Goal: Information Seeking & Learning: Check status

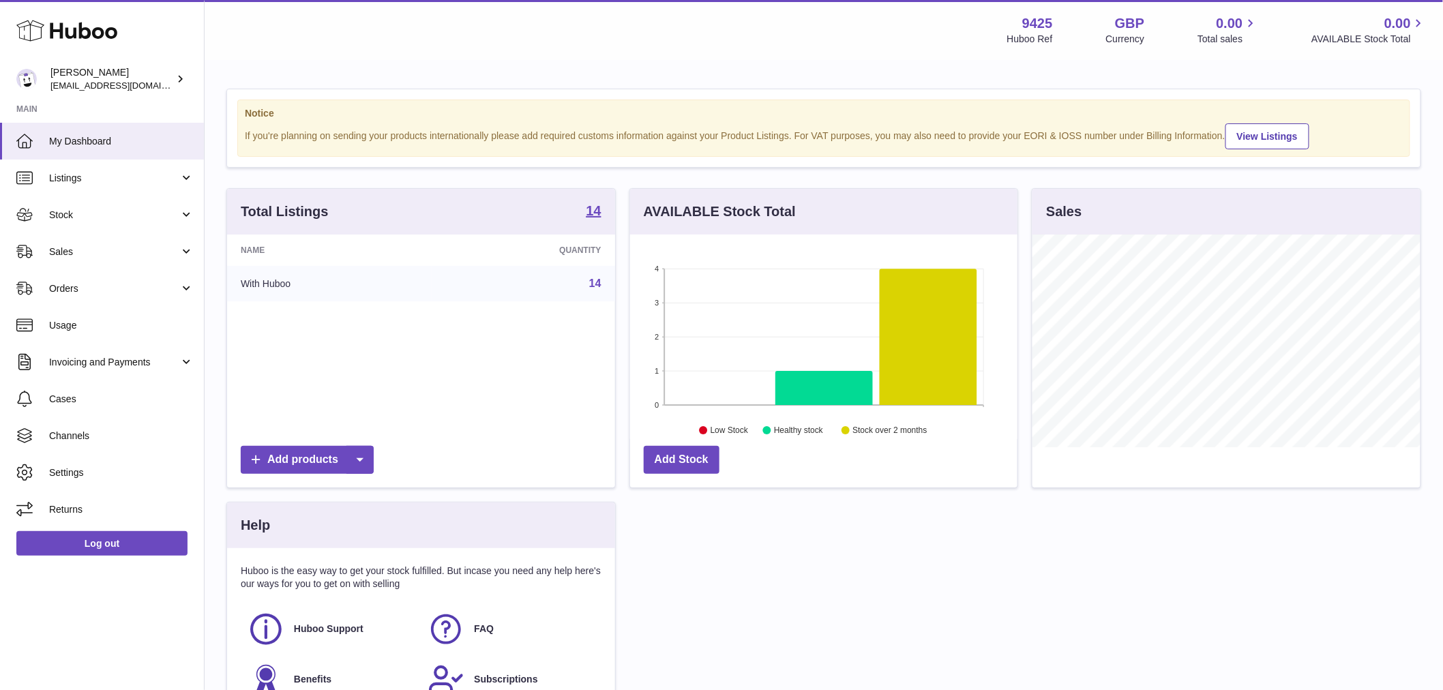
scroll to position [213, 387]
click at [118, 207] on link "Stock" at bounding box center [102, 214] width 204 height 37
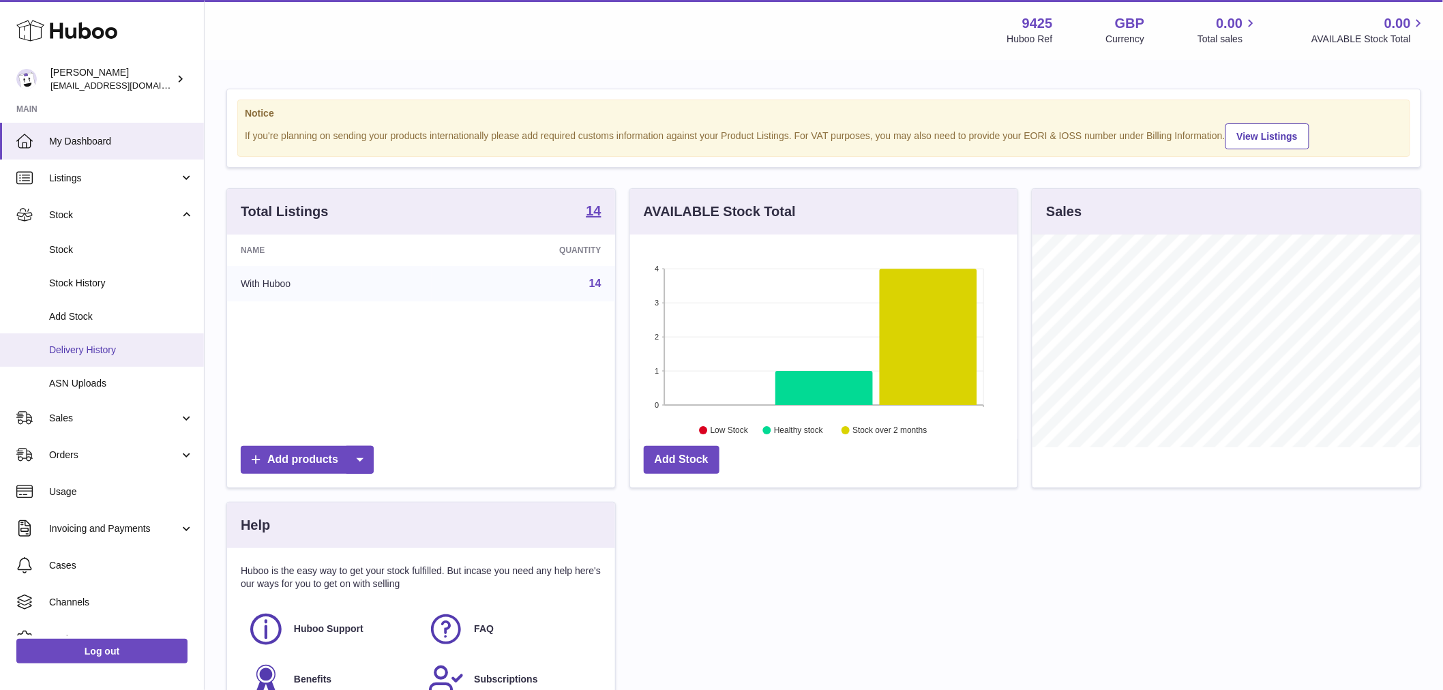
click at [95, 350] on span "Delivery History" at bounding box center [121, 350] width 145 height 13
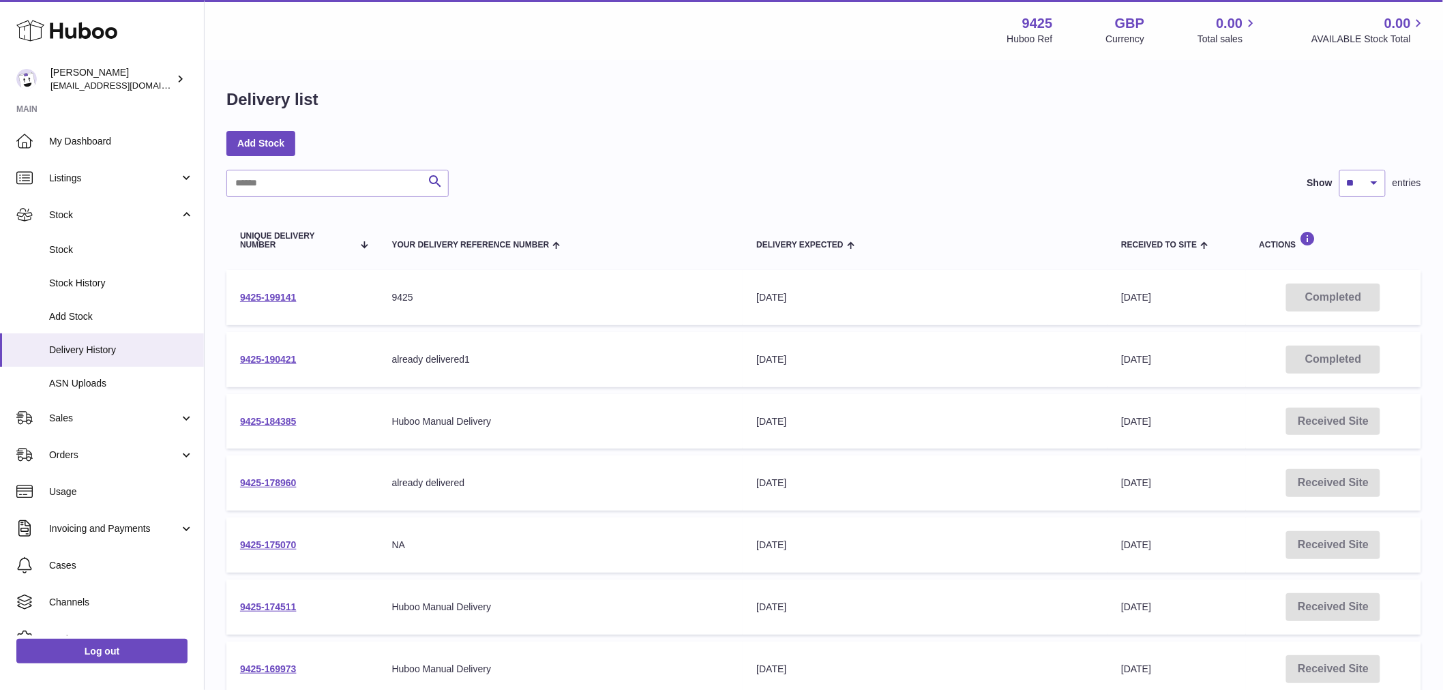
click at [275, 352] on td "9425-190421" at bounding box center [302, 359] width 152 height 55
click at [267, 357] on link "9425-190421" at bounding box center [268, 359] width 57 height 11
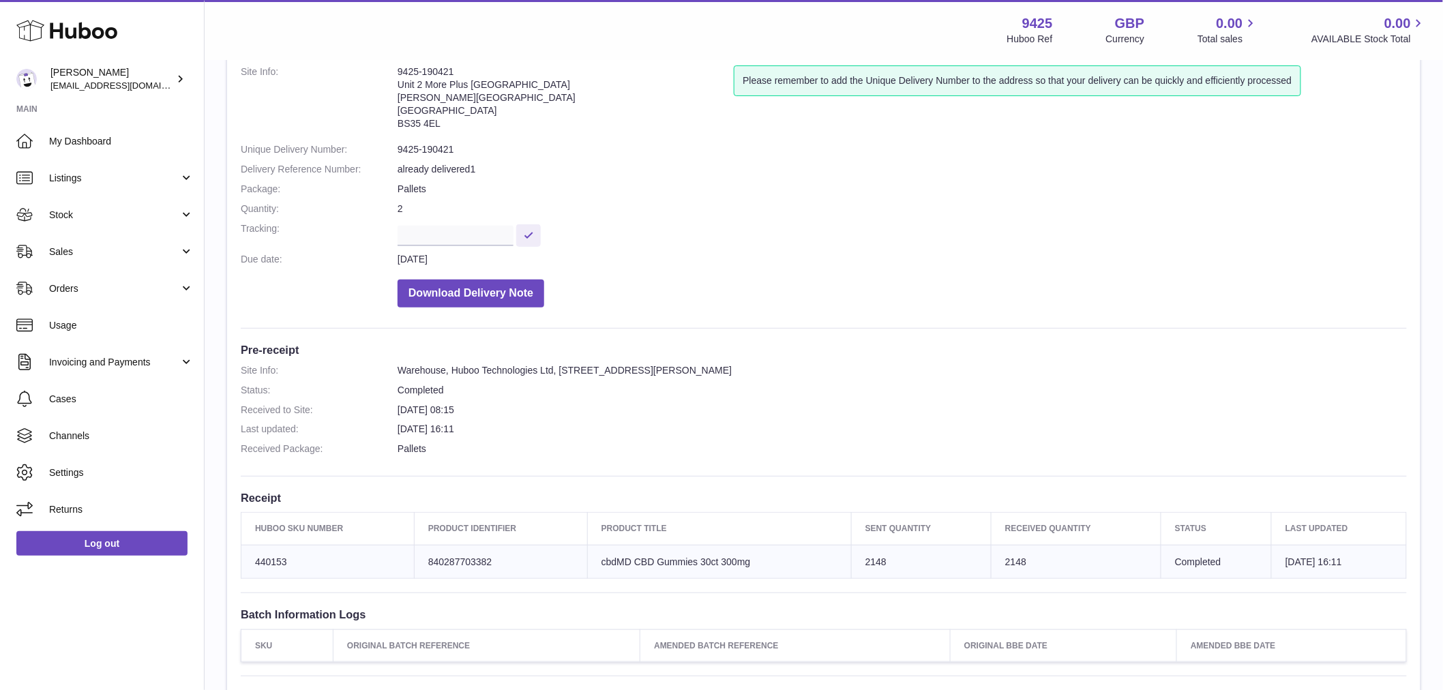
scroll to position [162, 0]
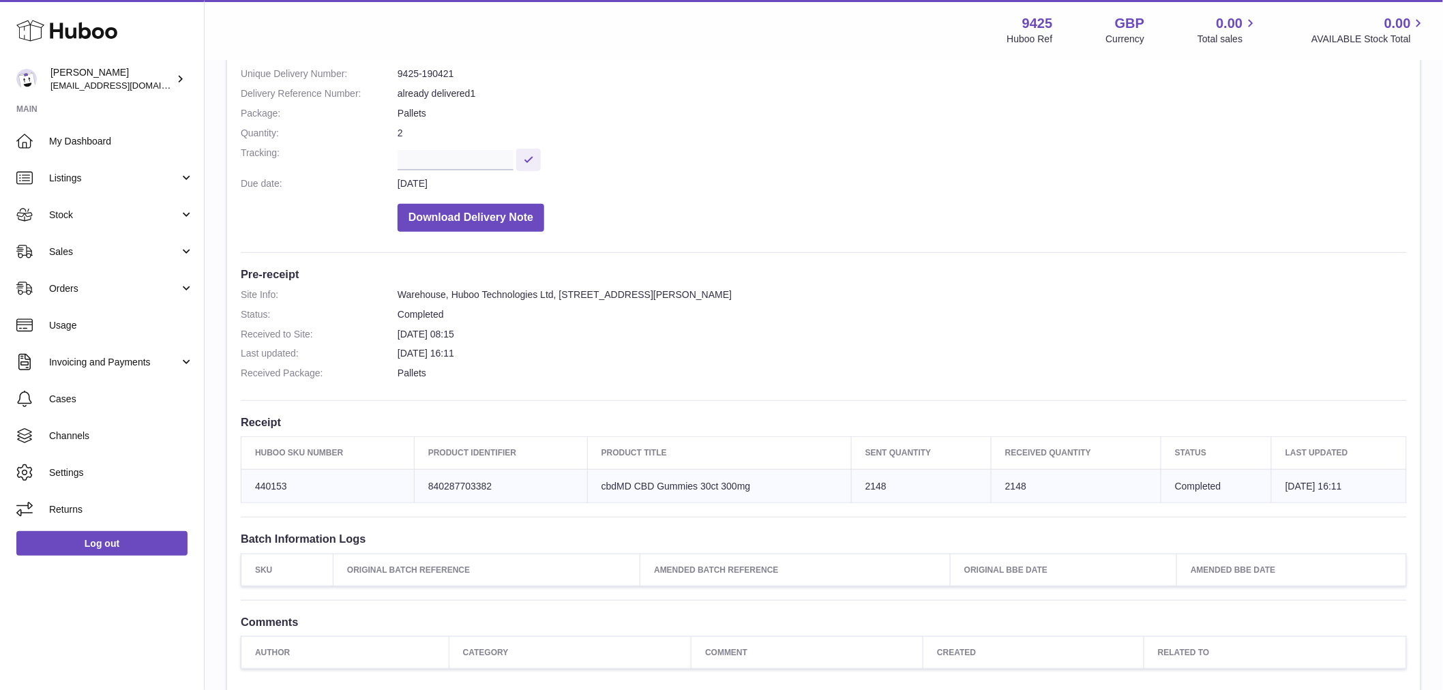
drag, startPoint x: 905, startPoint y: 476, endPoint x: 834, endPoint y: 487, distance: 72.4
click at [834, 487] on tr "Huboo SKU Number 440153 Client Identifier 840287703382 Product title cbdMD CBD …" at bounding box center [823, 486] width 1165 height 34
drag, startPoint x: 1018, startPoint y: 483, endPoint x: 946, endPoint y: 494, distance: 73.1
click at [946, 494] on tr "Huboo SKU Number 440153 Client Identifier 840287703382 Product title cbdMD CBD …" at bounding box center [823, 486] width 1165 height 34
click at [665, 489] on td "Product title cbdMD CBD Gummies 30ct 300mg" at bounding box center [719, 486] width 264 height 34
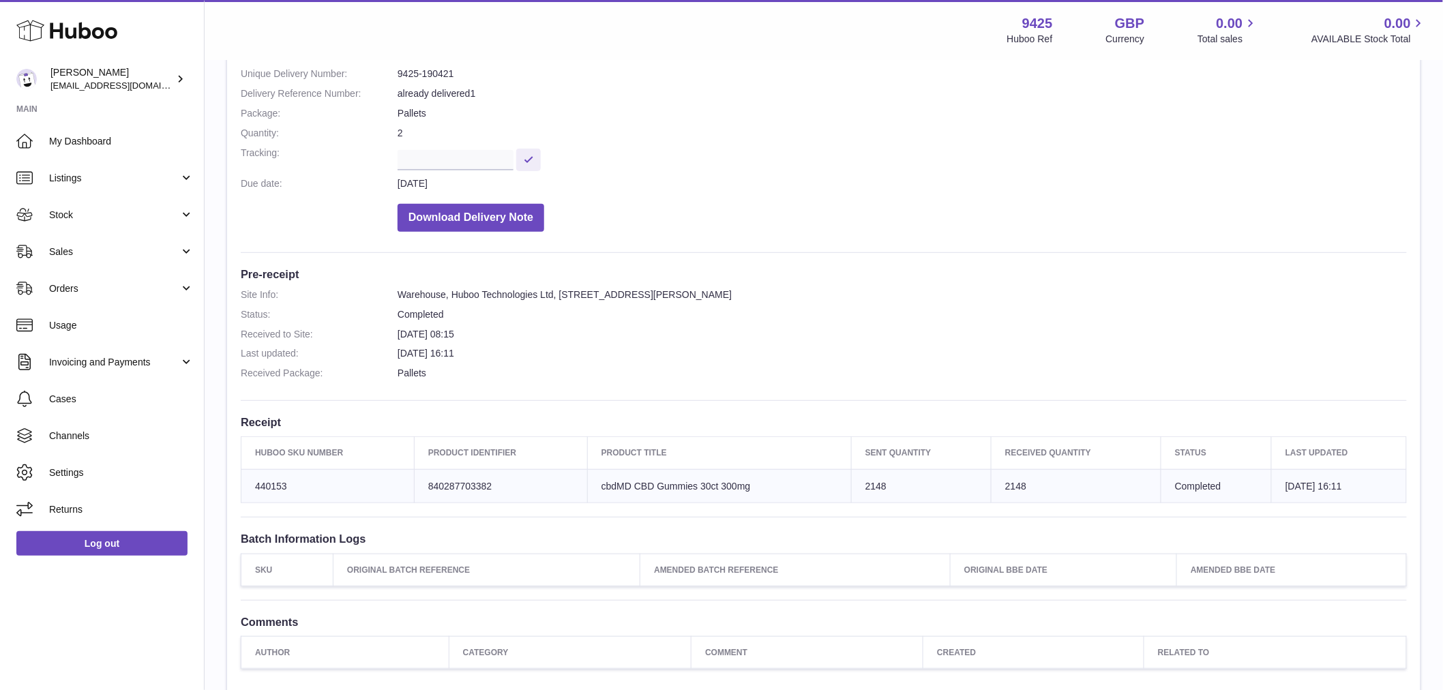
click at [665, 489] on td "Product title cbdMD CBD Gummies 30ct 300mg" at bounding box center [719, 486] width 264 height 34
drag, startPoint x: 1152, startPoint y: 494, endPoint x: 1095, endPoint y: 487, distance: 57.7
click at [1089, 487] on tr "Huboo SKU Number 440153 Client Identifier 840287703382 Product title cbdMD CBD …" at bounding box center [823, 486] width 1165 height 34
click at [1117, 487] on td "2148" at bounding box center [1076, 486] width 170 height 34
click at [1124, 488] on td "2148" at bounding box center [1076, 486] width 170 height 34
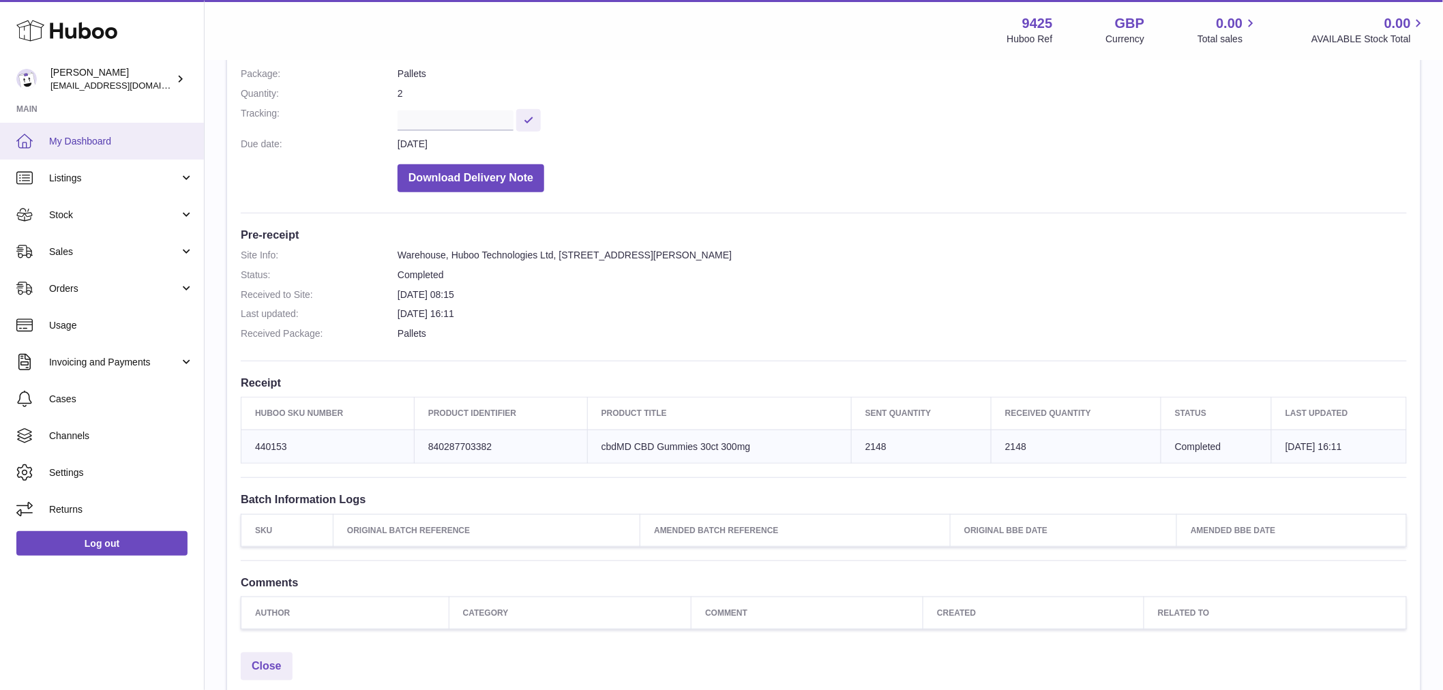
scroll to position [237, 0]
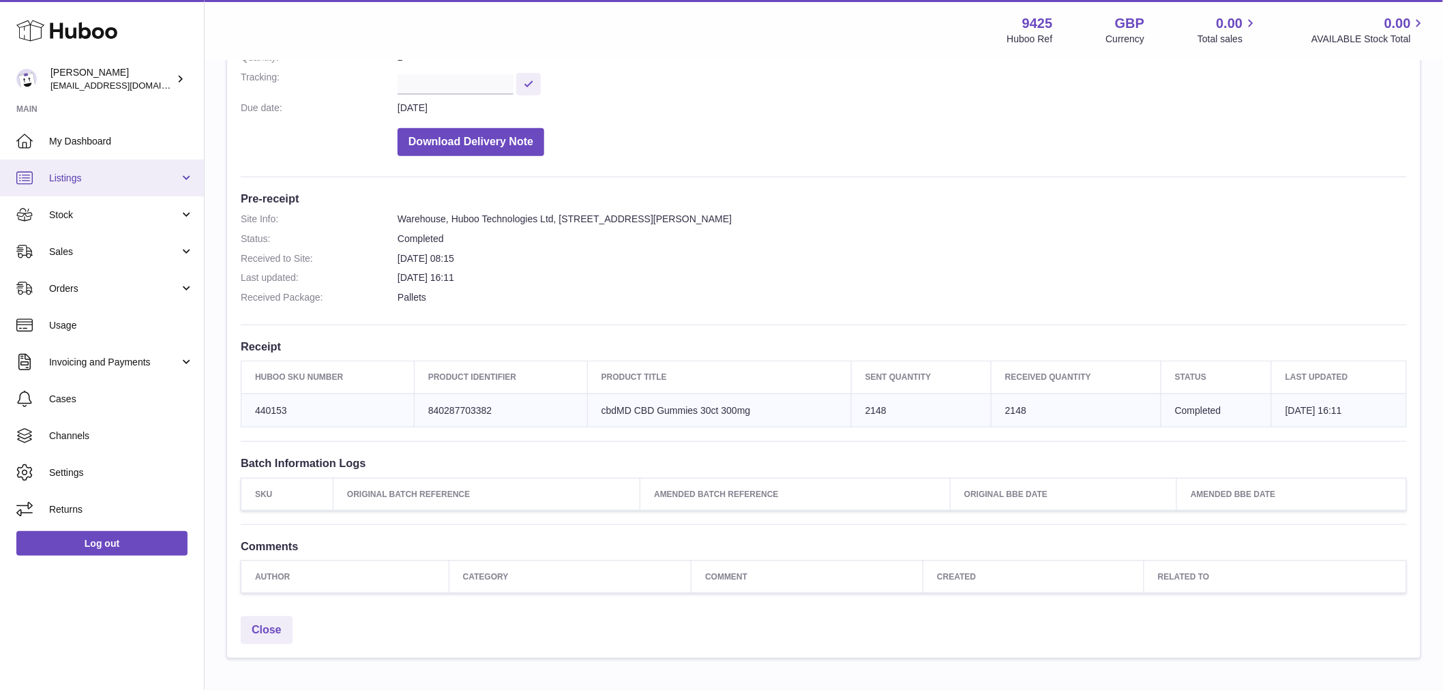
drag, startPoint x: 110, startPoint y: 169, endPoint x: 117, endPoint y: 168, distance: 6.9
click at [110, 169] on link "Listings" at bounding box center [102, 178] width 204 height 37
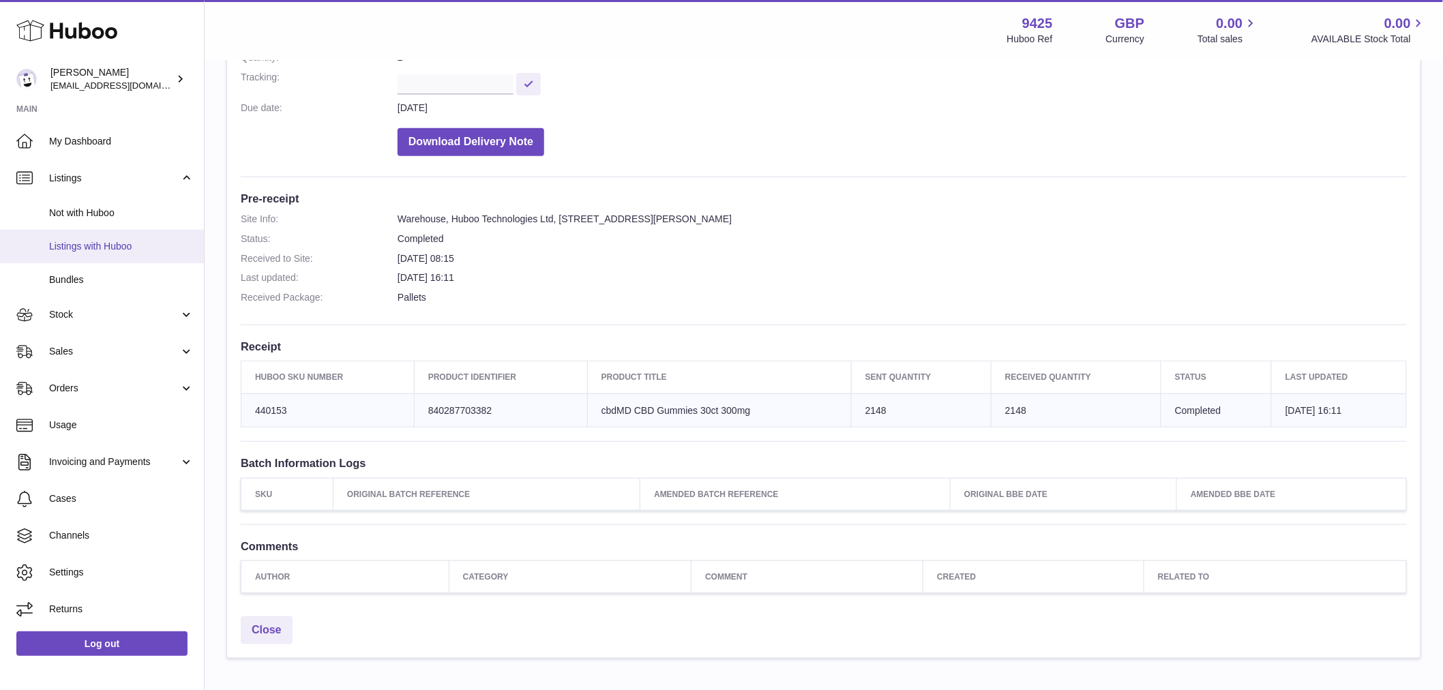
click at [117, 249] on span "Listings with Huboo" at bounding box center [121, 246] width 145 height 13
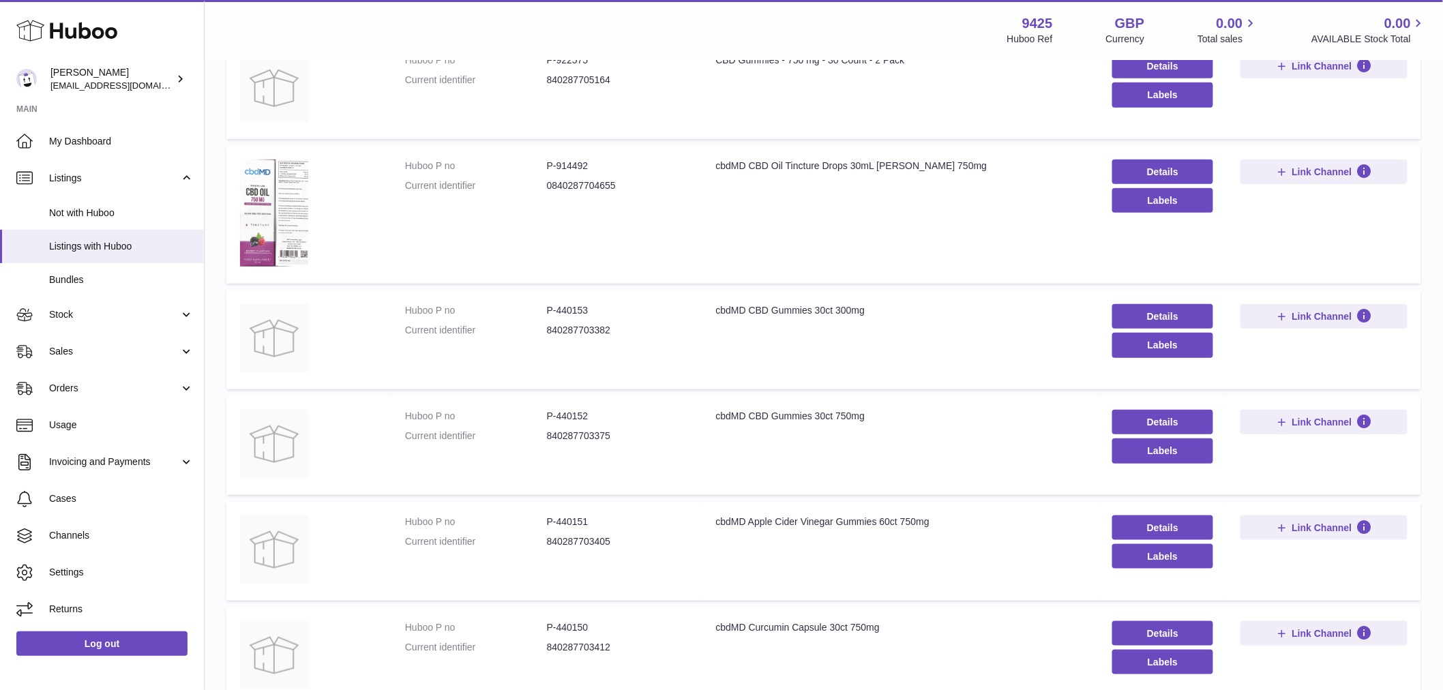
scroll to position [378, 0]
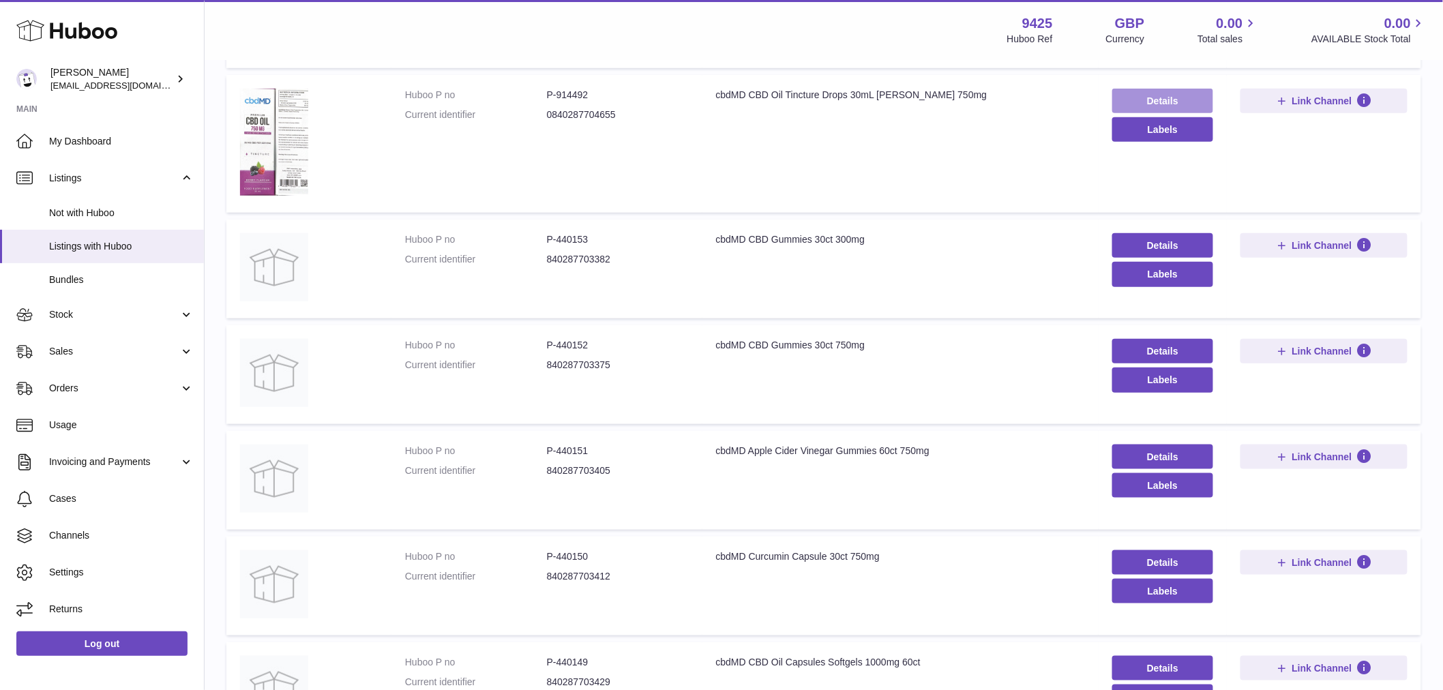
click at [1146, 91] on link "Details" at bounding box center [1163, 101] width 102 height 25
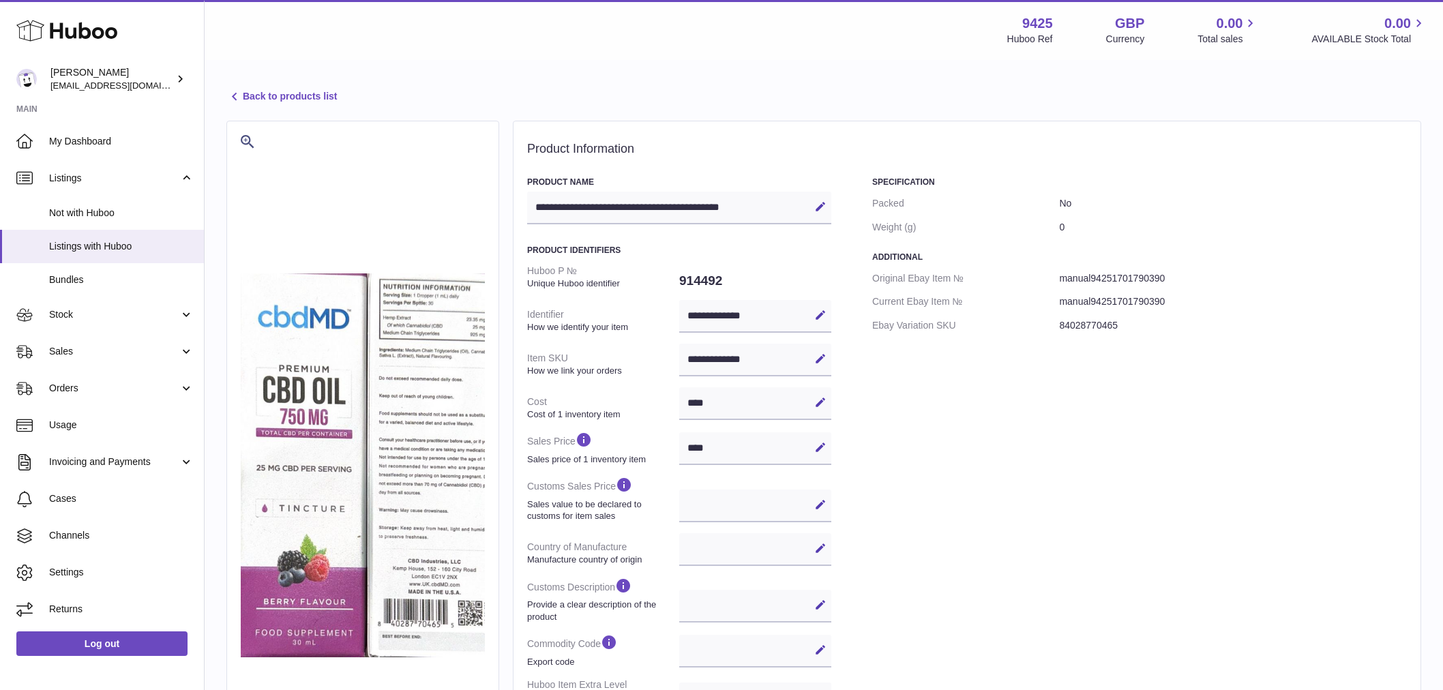
select select
select select "****"
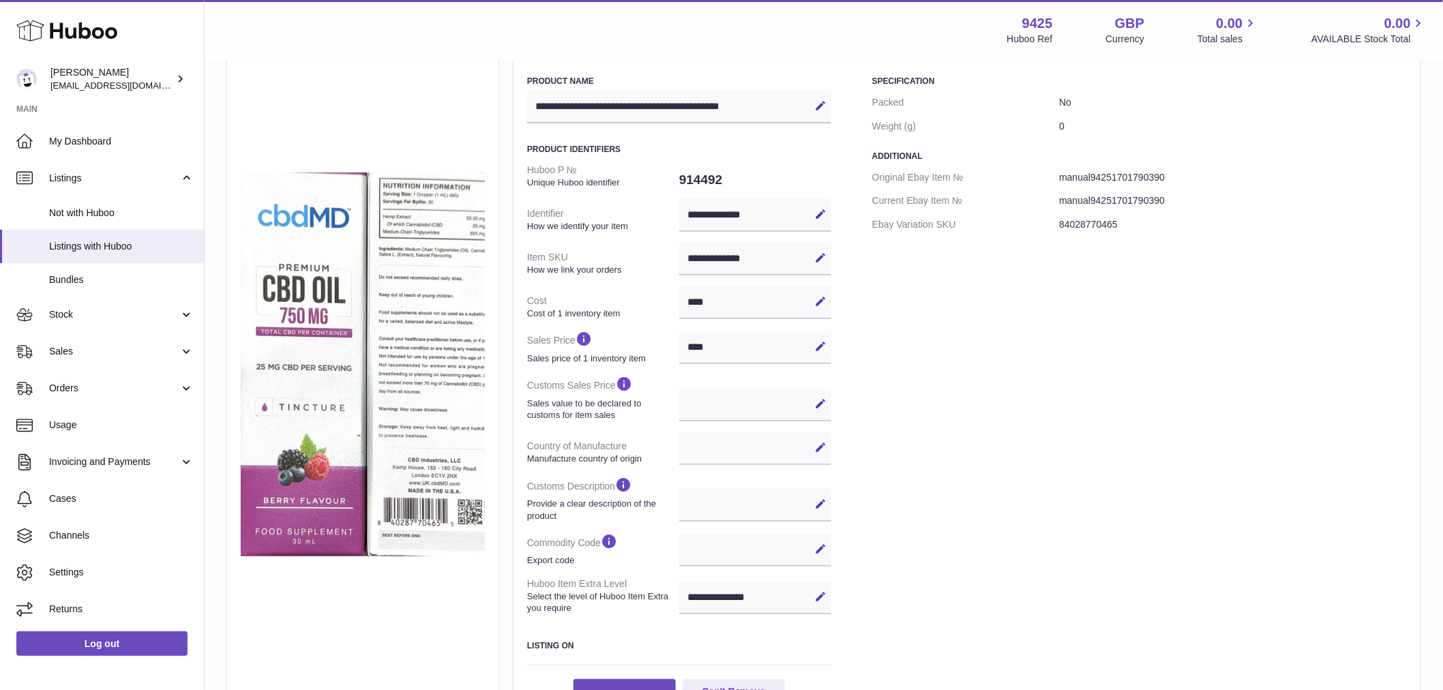
scroll to position [255, 0]
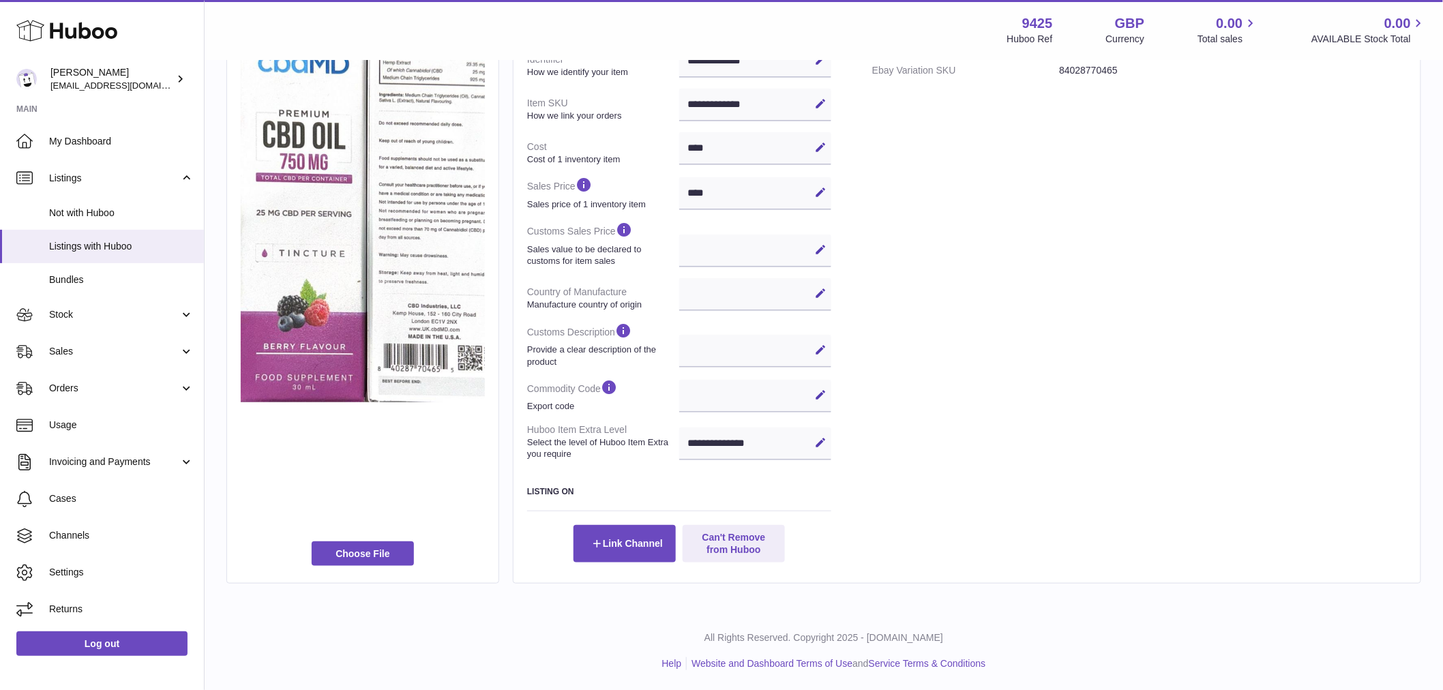
click at [908, 451] on div "Specification Packed No Weight (g) 0 Additional Original Ebay Item № manual9425…" at bounding box center [1139, 242] width 534 height 640
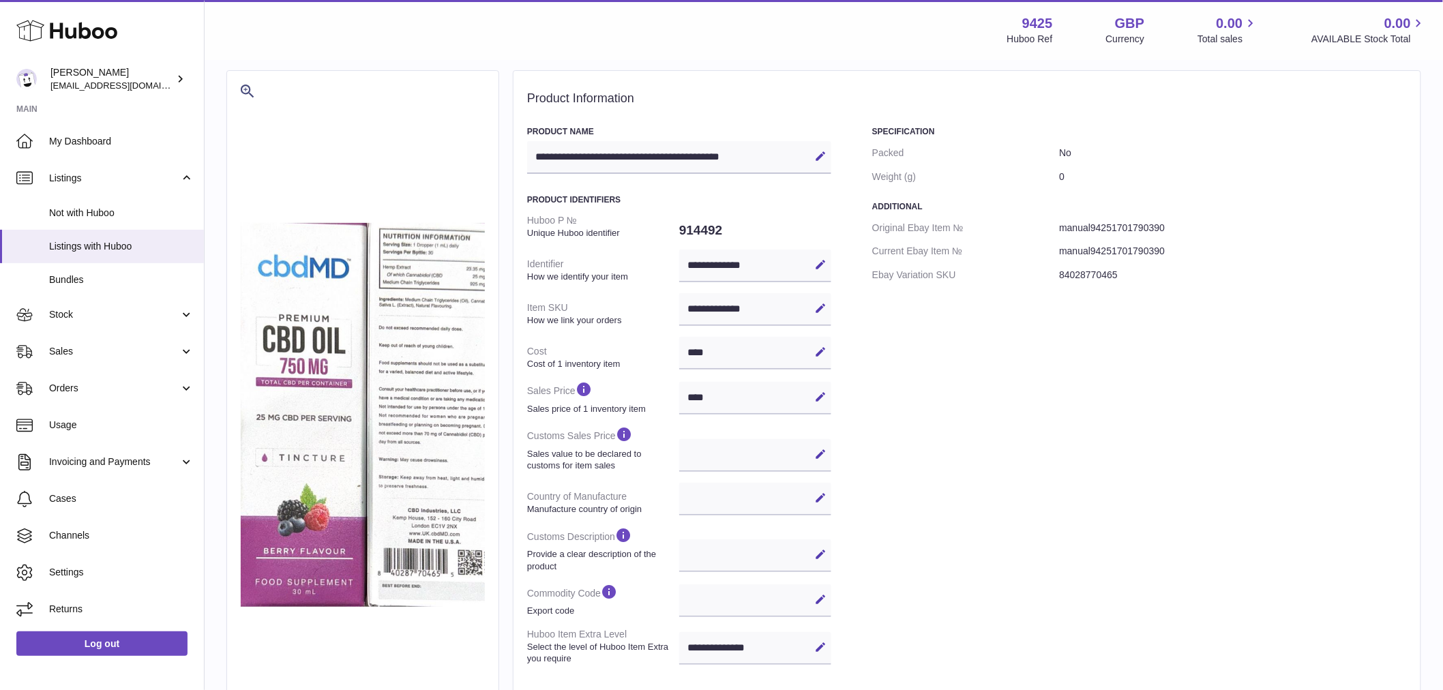
scroll to position [227, 0]
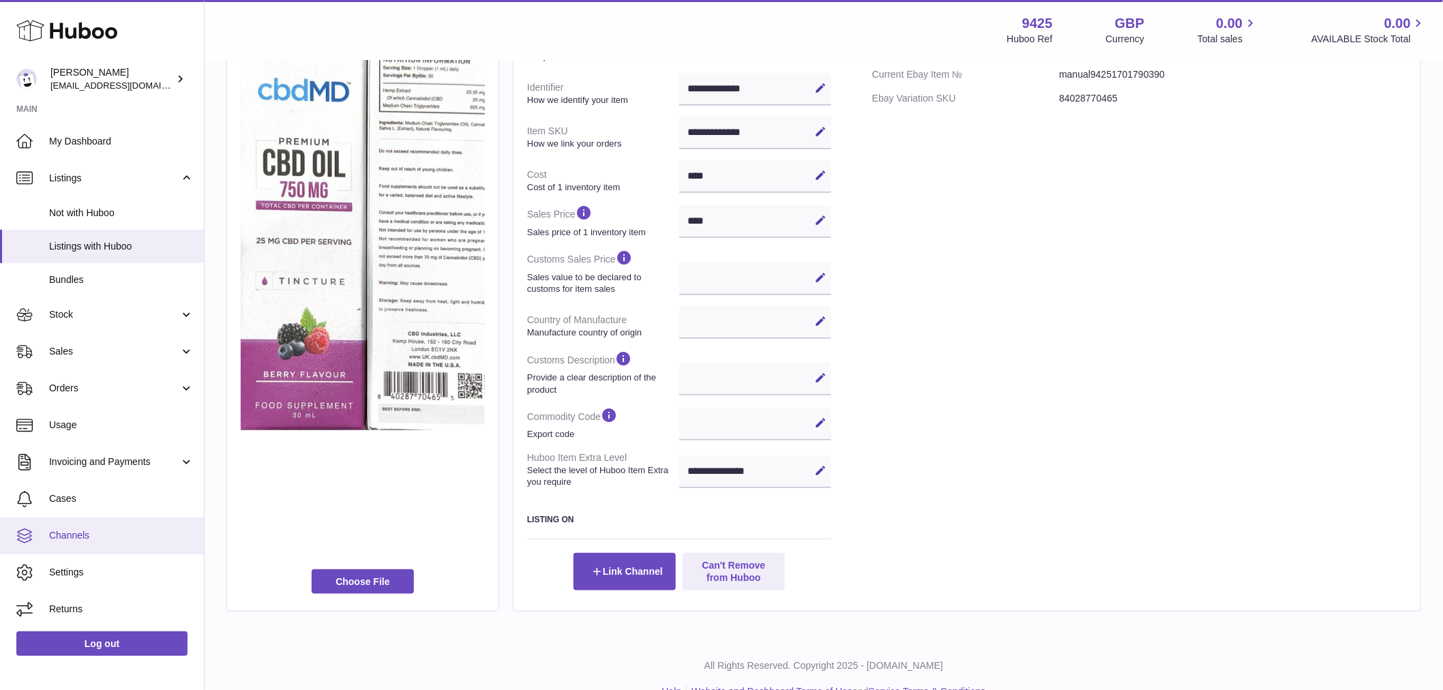
click at [114, 526] on link "Channels" at bounding box center [102, 535] width 204 height 37
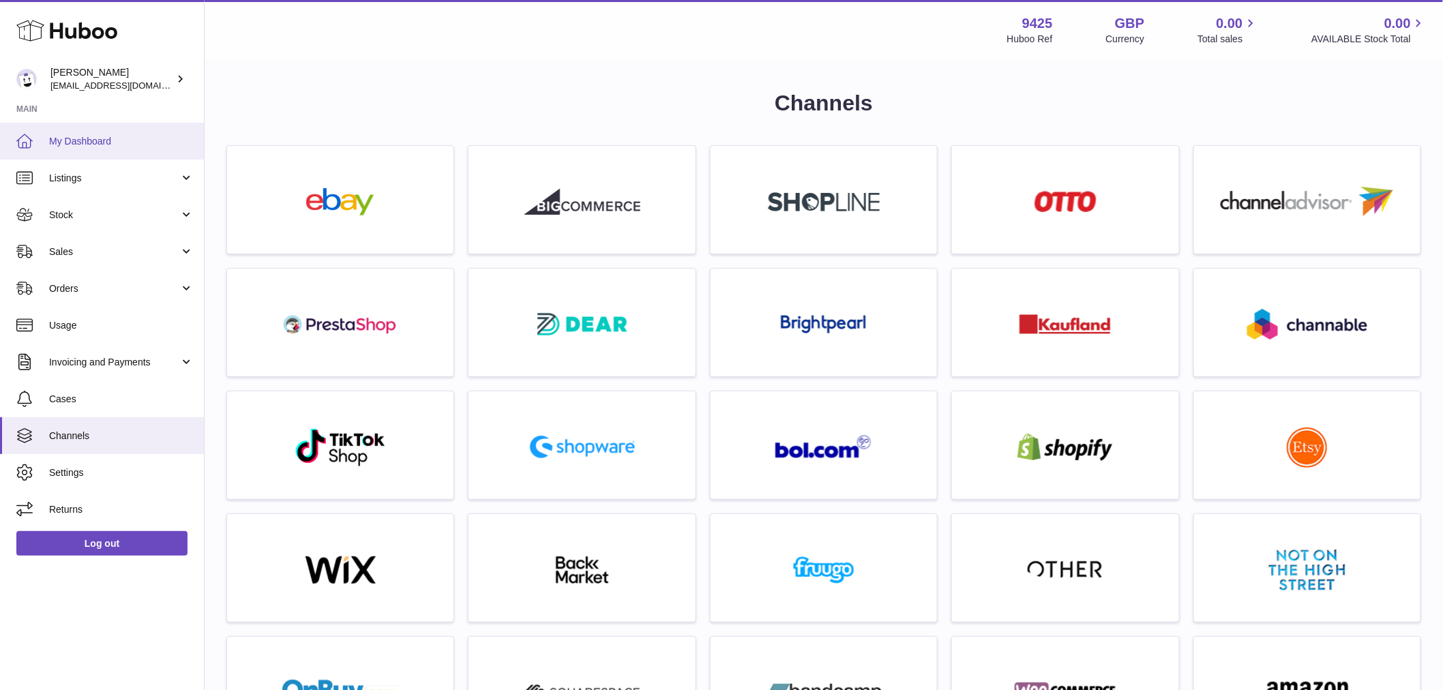
click at [97, 149] on link "My Dashboard" at bounding box center [102, 141] width 204 height 37
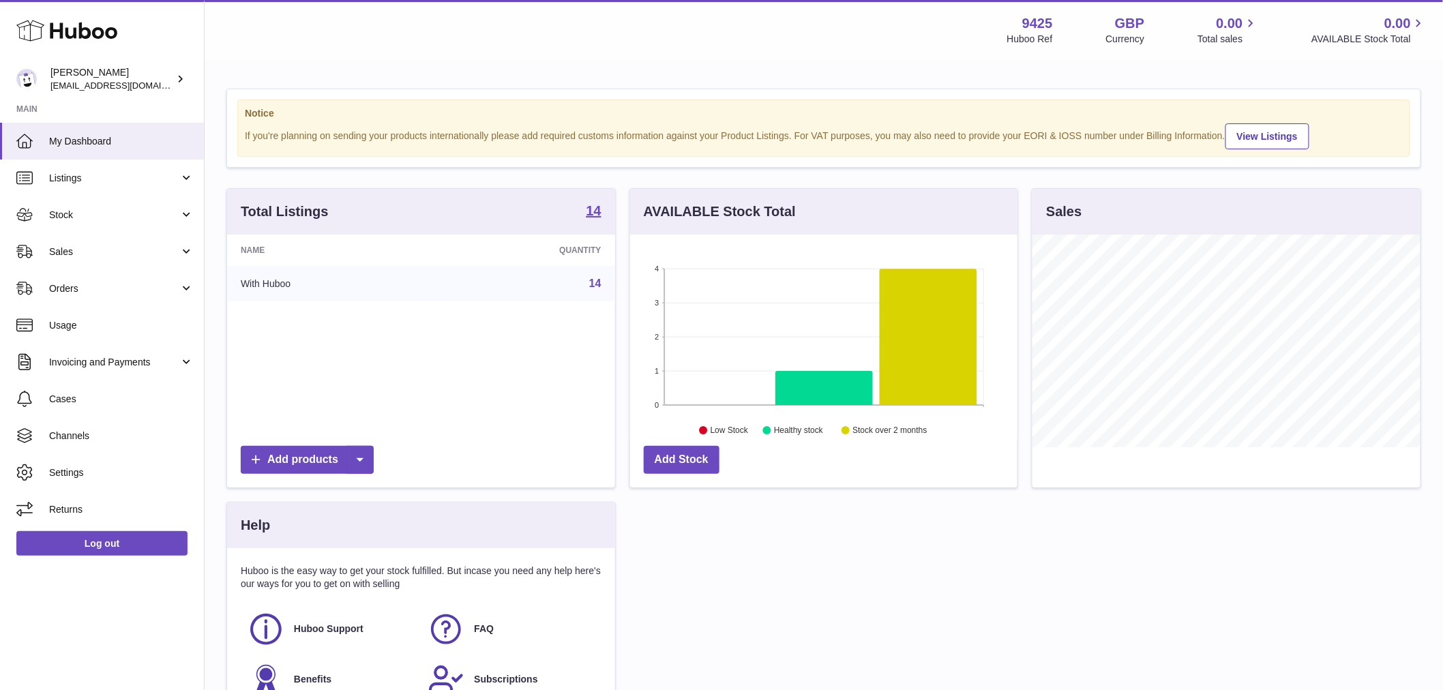
scroll to position [213, 387]
drag, startPoint x: 1046, startPoint y: 14, endPoint x: 1004, endPoint y: 25, distance: 44.5
click at [1007, 25] on div "9425 Huboo Ref GBP Currency 0.00 Total sales 0.00 AVAILABLE Stock Total" at bounding box center [1216, 29] width 419 height 31
copy strong "9425"
click at [80, 254] on span "Sales" at bounding box center [114, 251] width 130 height 13
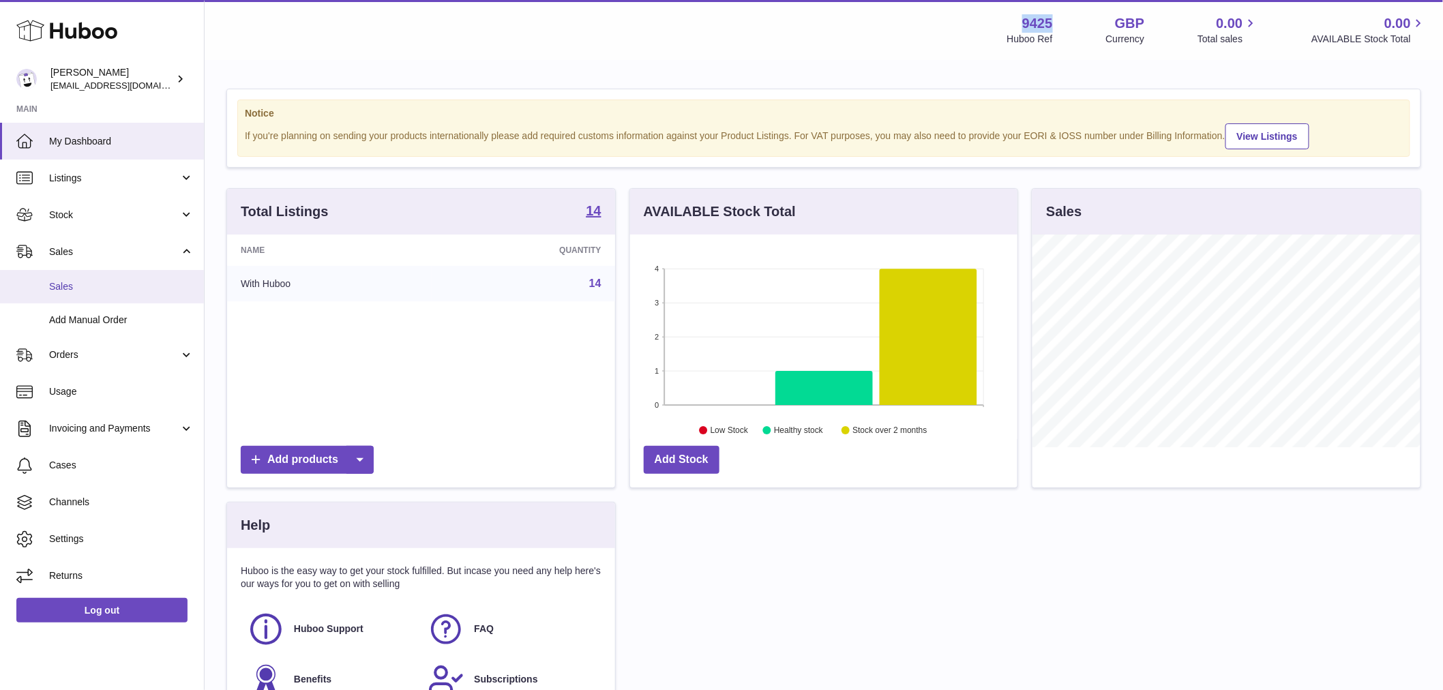
click at [100, 285] on span "Sales" at bounding box center [121, 286] width 145 height 13
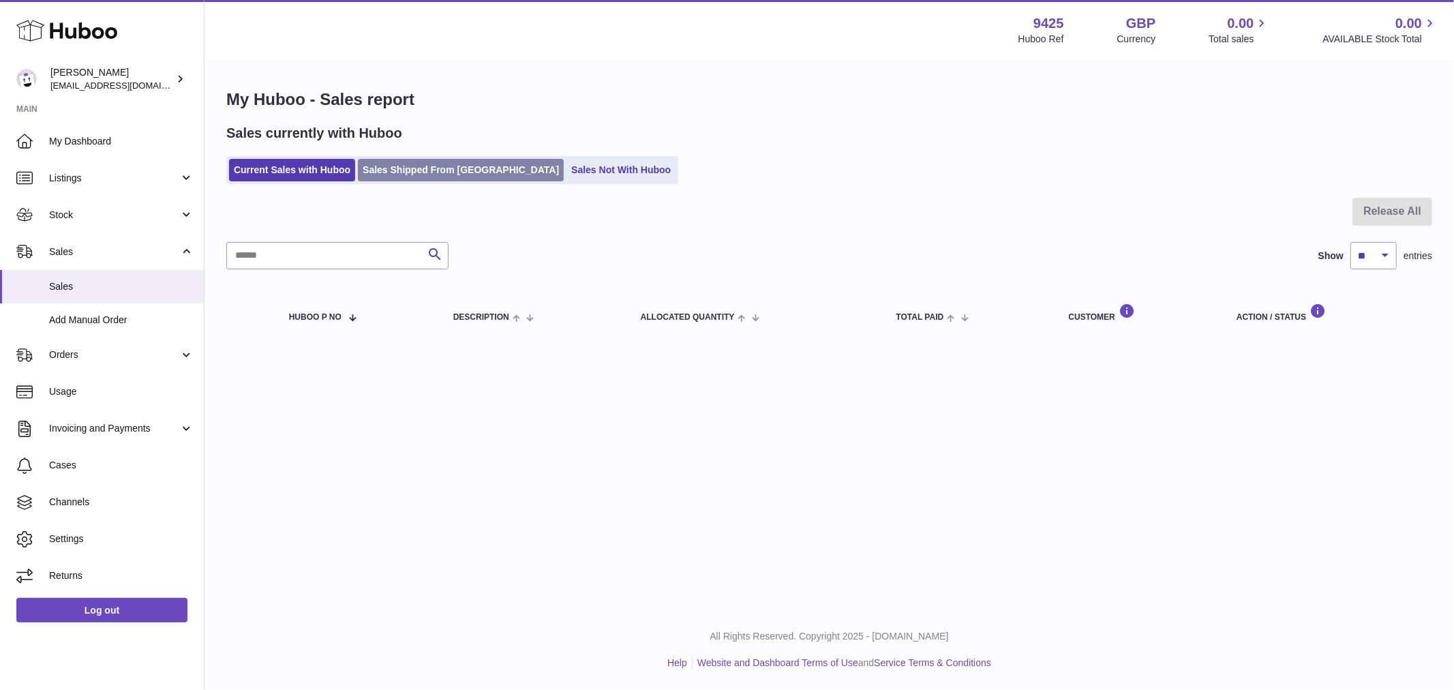
click at [434, 164] on link "Sales Shipped From [GEOGRAPHIC_DATA]" at bounding box center [461, 170] width 206 height 22
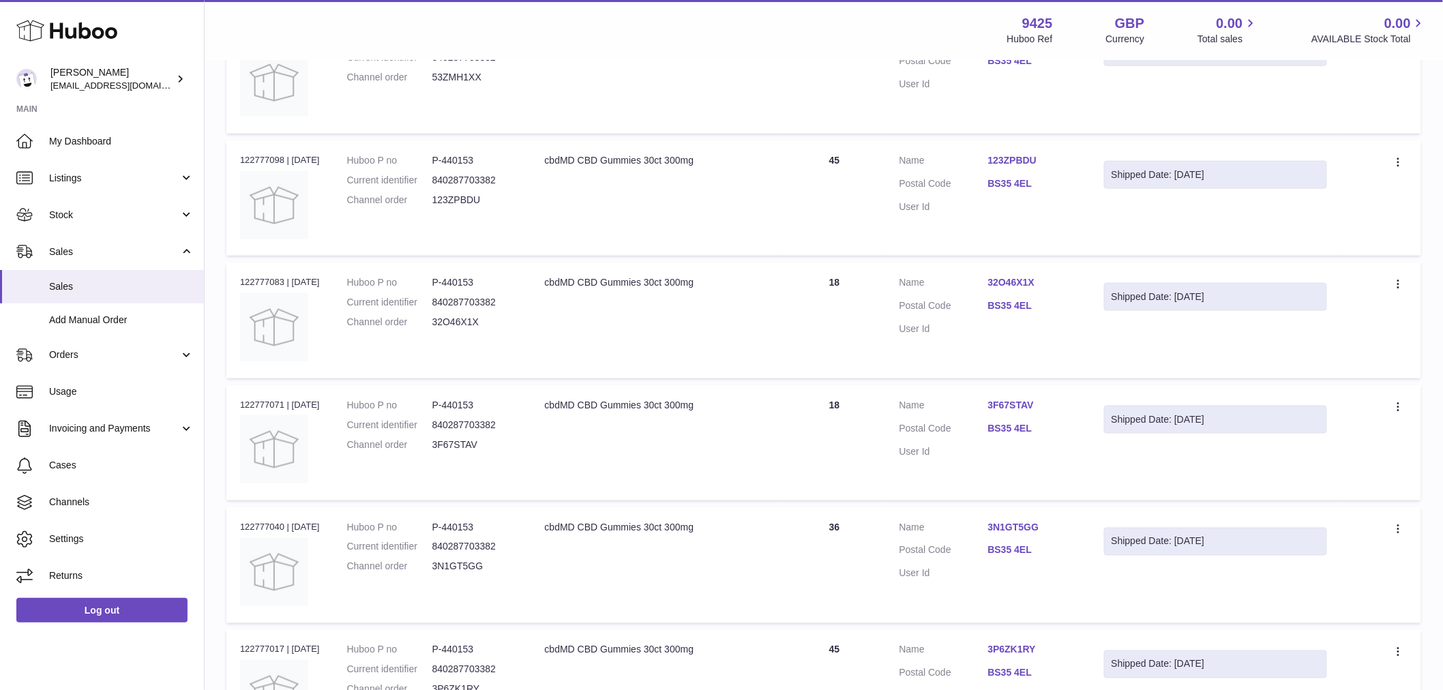
scroll to position [237, 0]
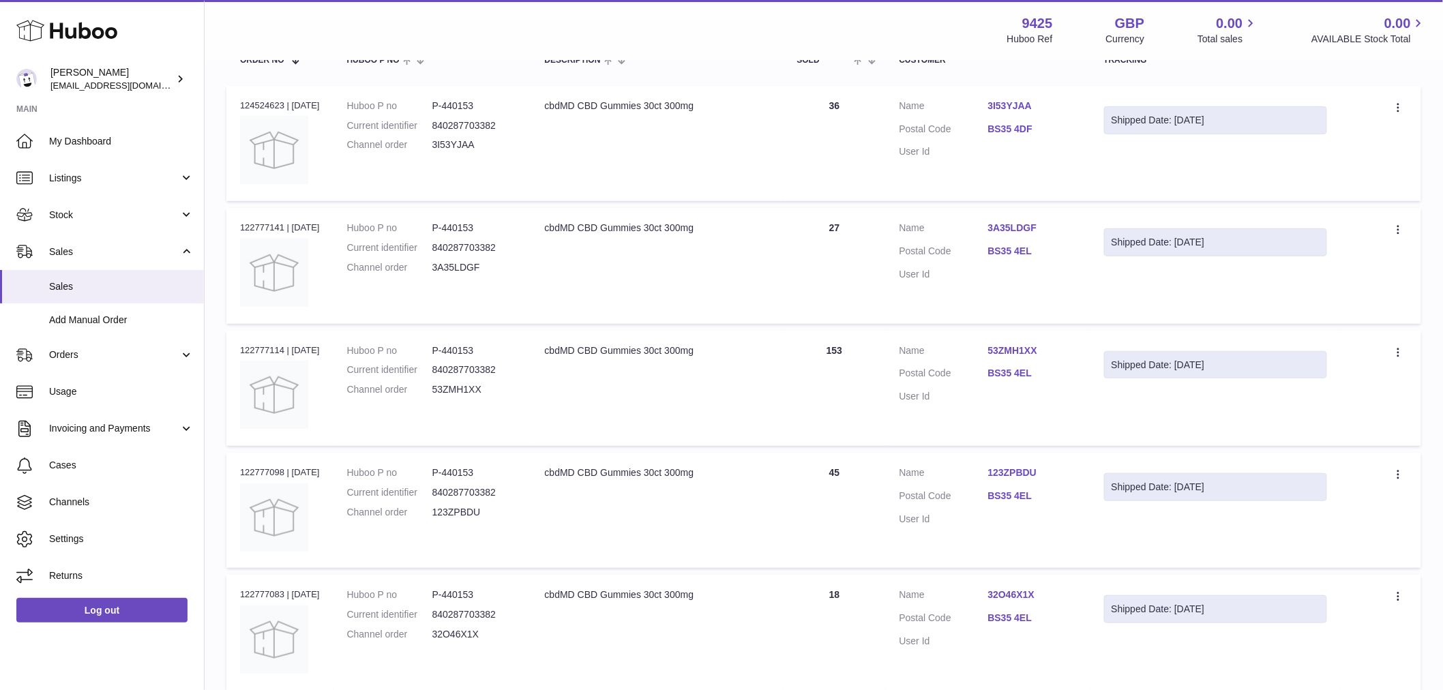
click at [832, 487] on td "Quantity 45" at bounding box center [834, 510] width 102 height 115
click at [832, 486] on td "Quantity 45" at bounding box center [834, 510] width 102 height 115
click at [738, 499] on td "Description cbdMD CBD Gummies 30ct 300mg" at bounding box center [657, 510] width 252 height 115
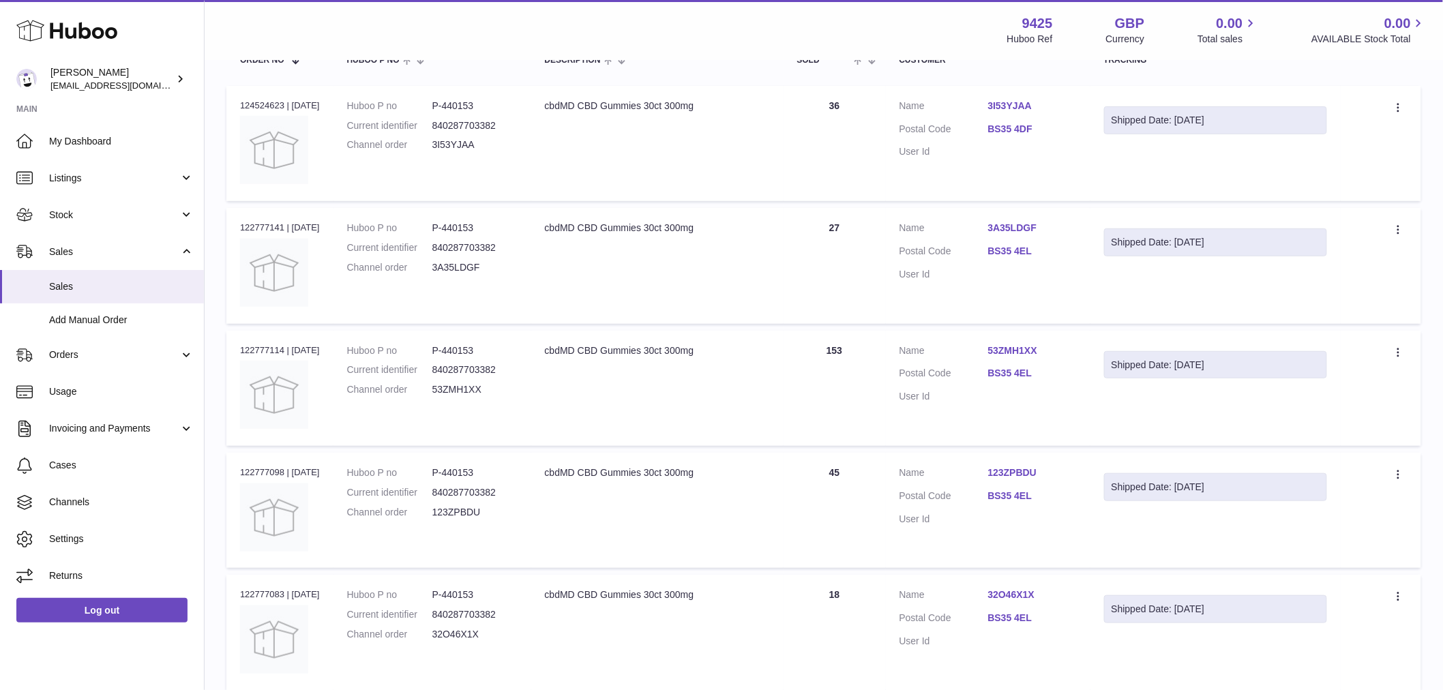
click at [737, 499] on td "Description cbdMD CBD Gummies 30ct 300mg" at bounding box center [657, 510] width 252 height 115
click at [815, 466] on td "Quantity 45" at bounding box center [834, 510] width 102 height 115
click at [815, 467] on td "Quantity 45" at bounding box center [834, 510] width 102 height 115
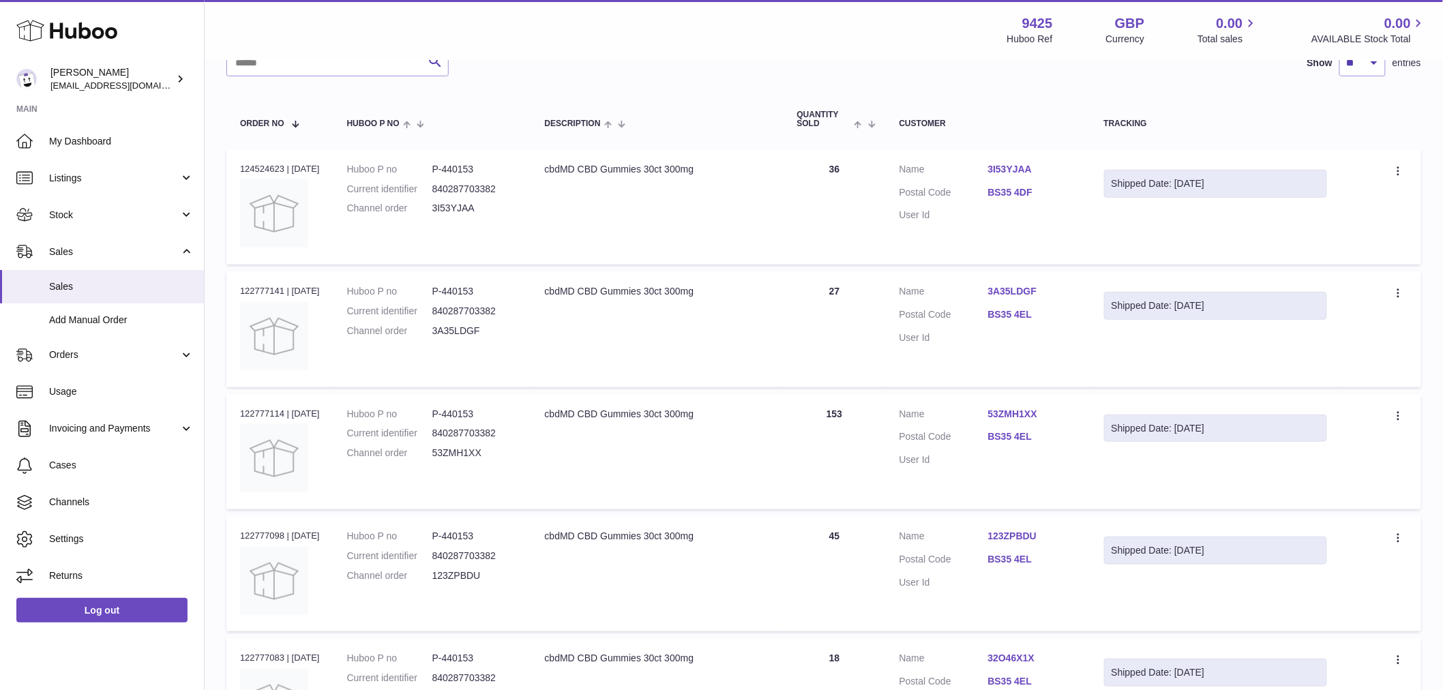
scroll to position [86, 0]
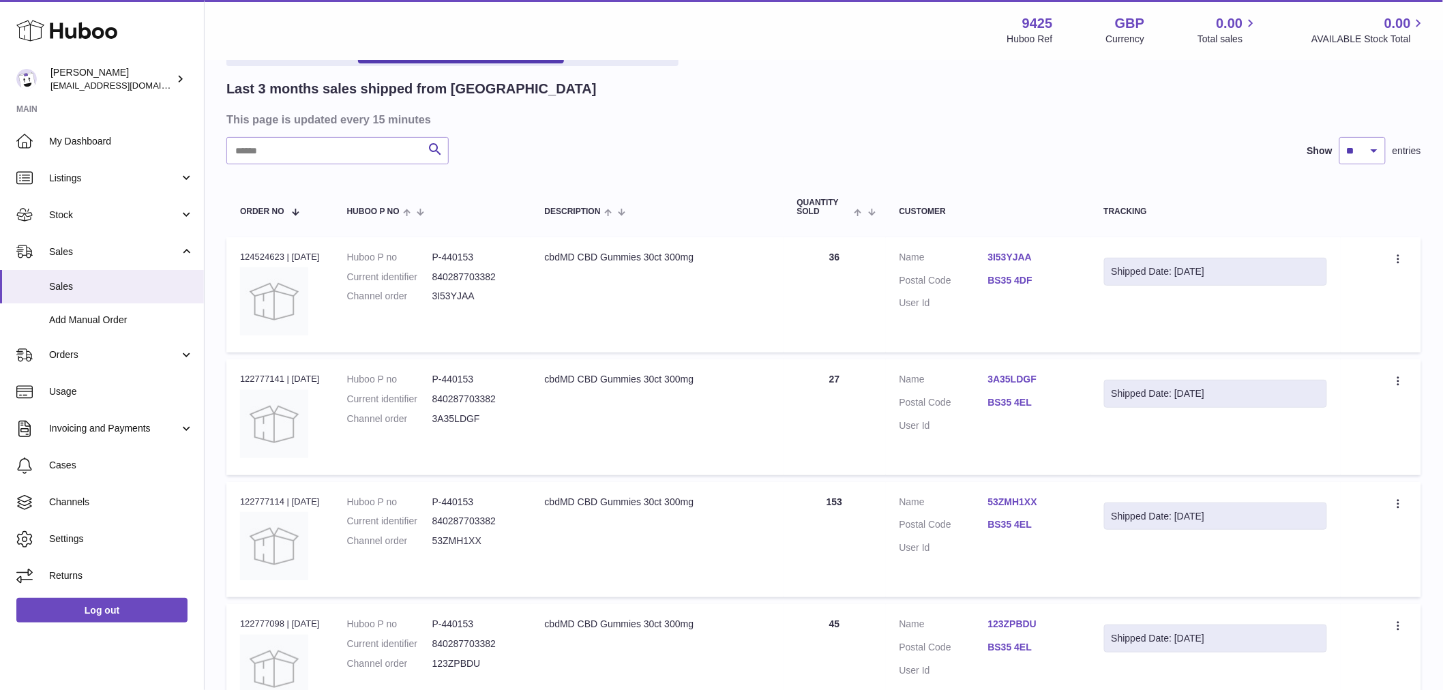
click at [858, 503] on td "Quantity 153" at bounding box center [834, 539] width 102 height 115
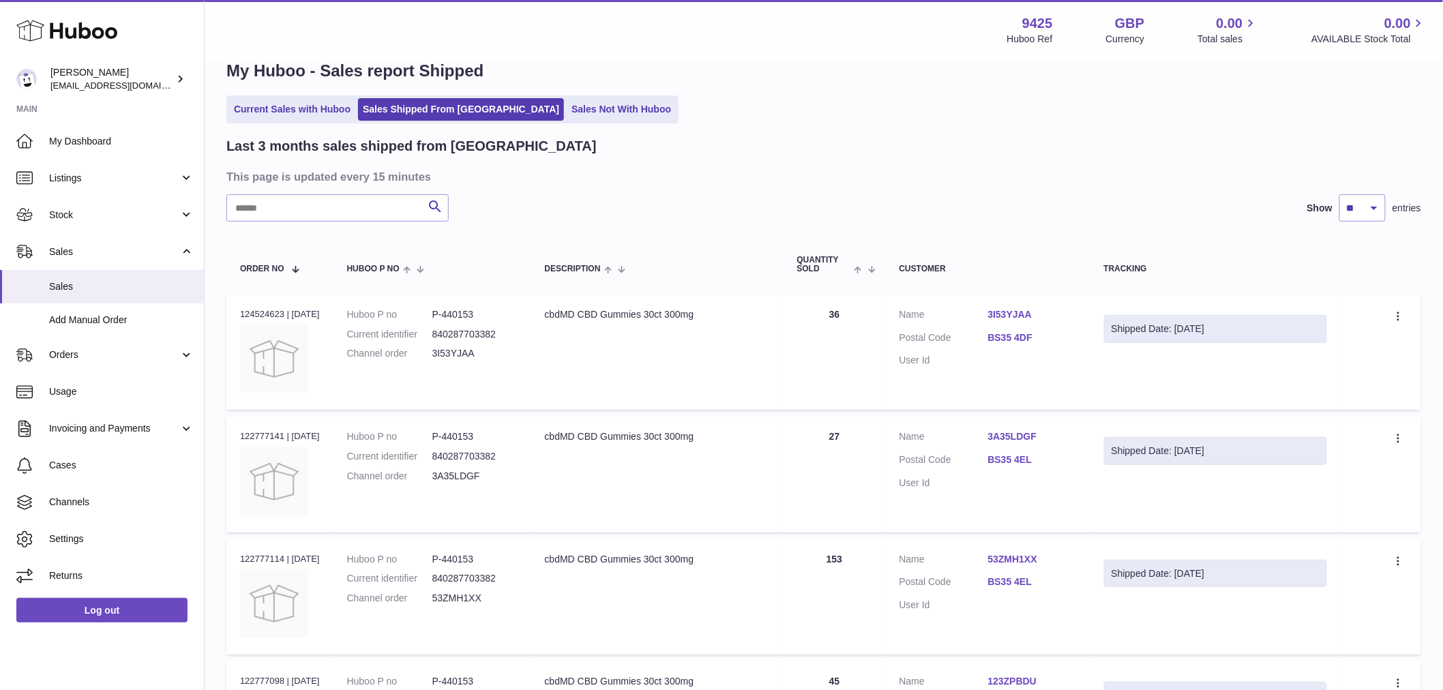
scroll to position [0, 0]
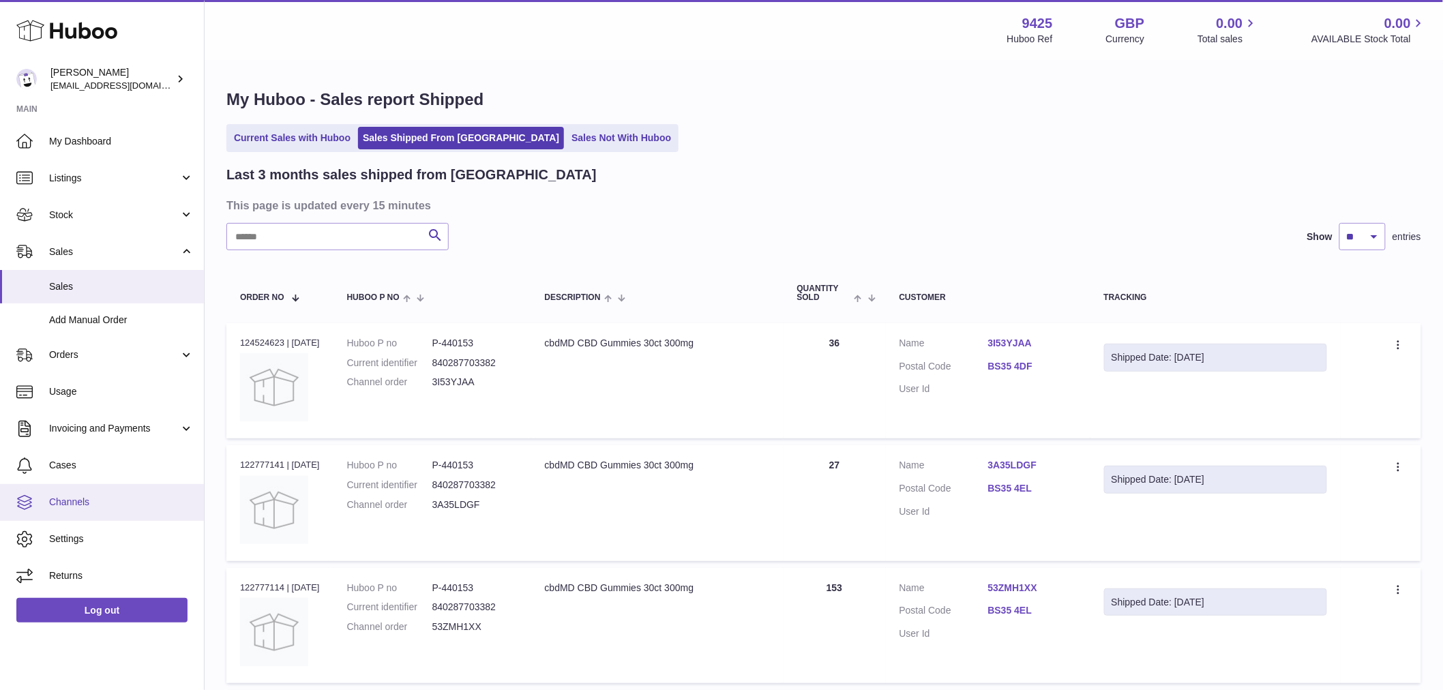
click at [109, 513] on link "Channels" at bounding box center [102, 502] width 204 height 37
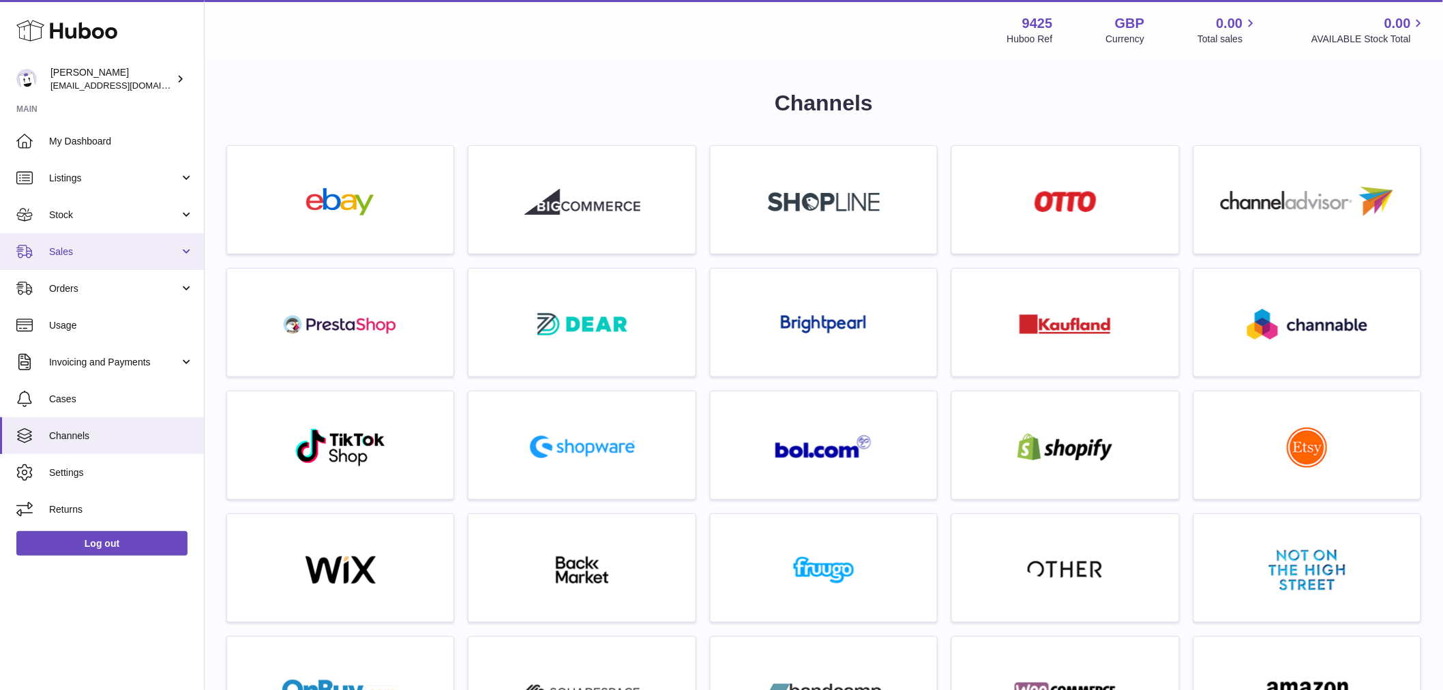
click at [101, 254] on span "Sales" at bounding box center [114, 251] width 130 height 13
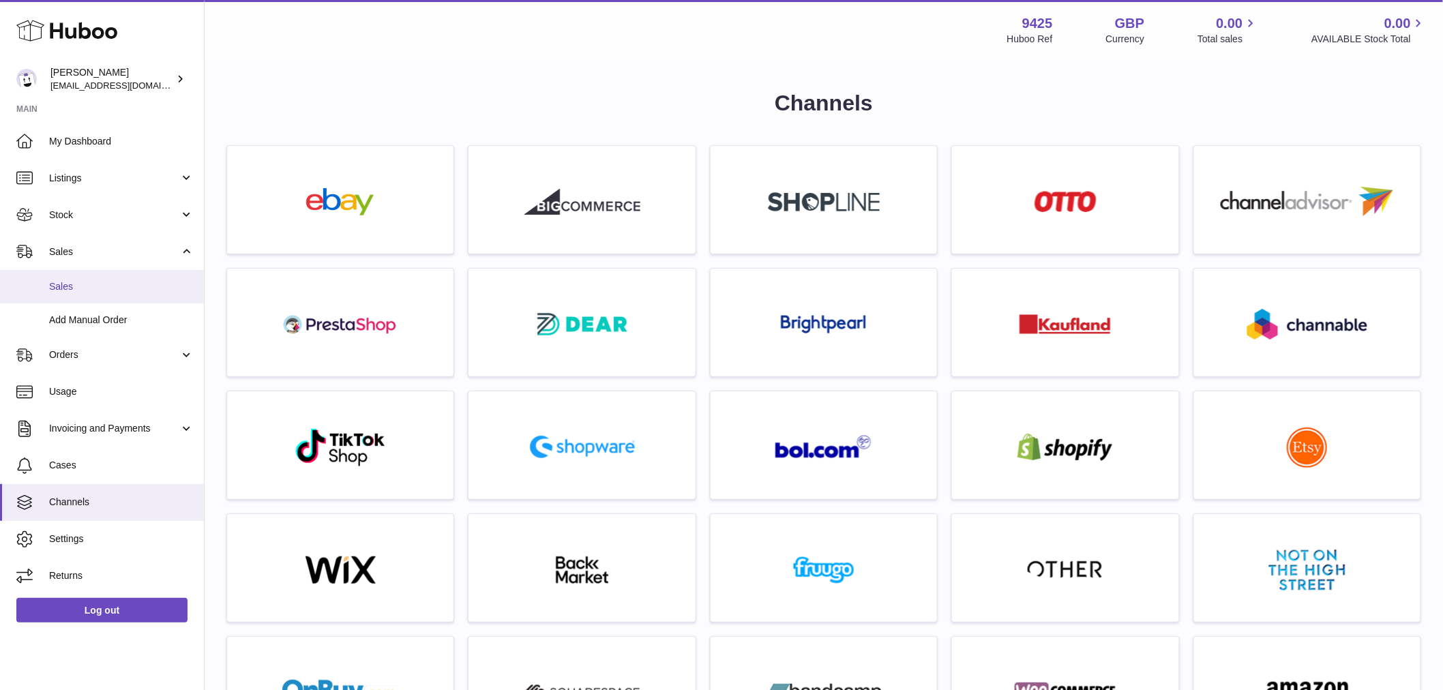
click at [89, 285] on span "Sales" at bounding box center [121, 286] width 145 height 13
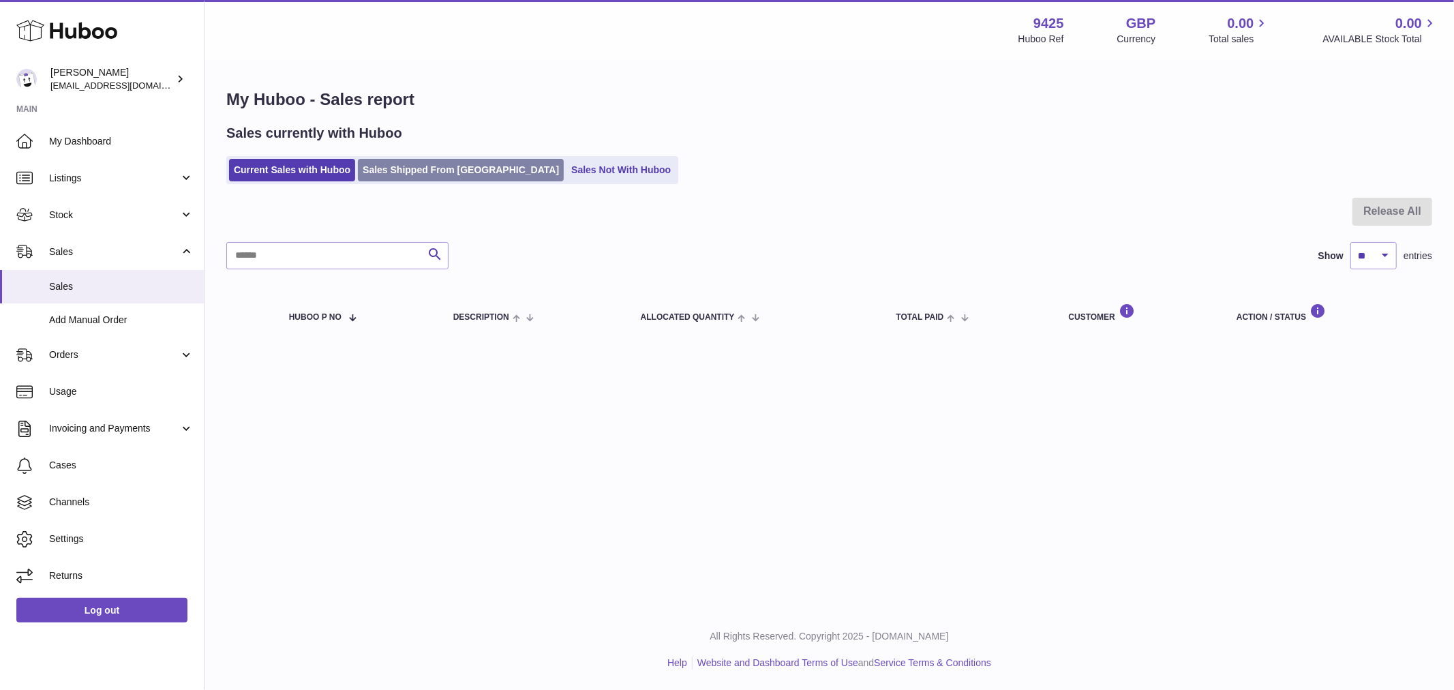
click at [459, 167] on link "Sales Shipped From [GEOGRAPHIC_DATA]" at bounding box center [461, 170] width 206 height 22
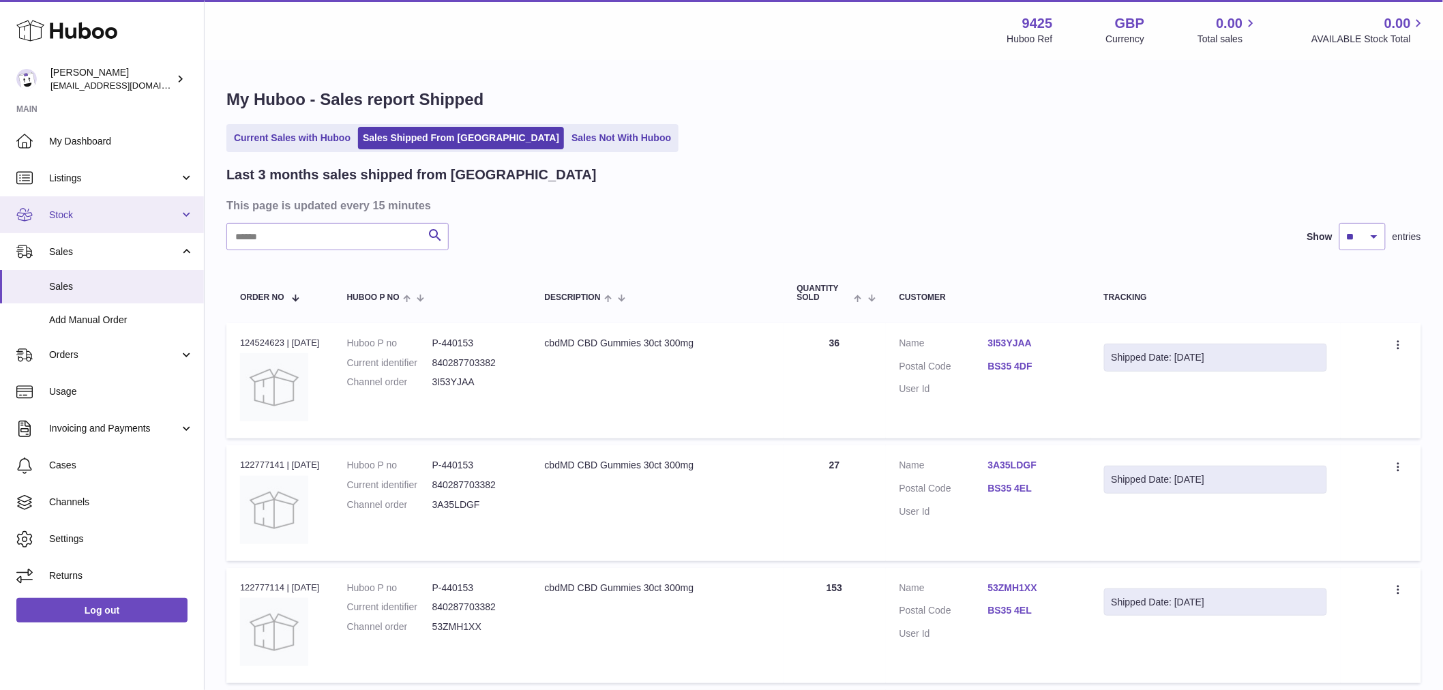
click at [85, 213] on span "Stock" at bounding box center [114, 215] width 130 height 13
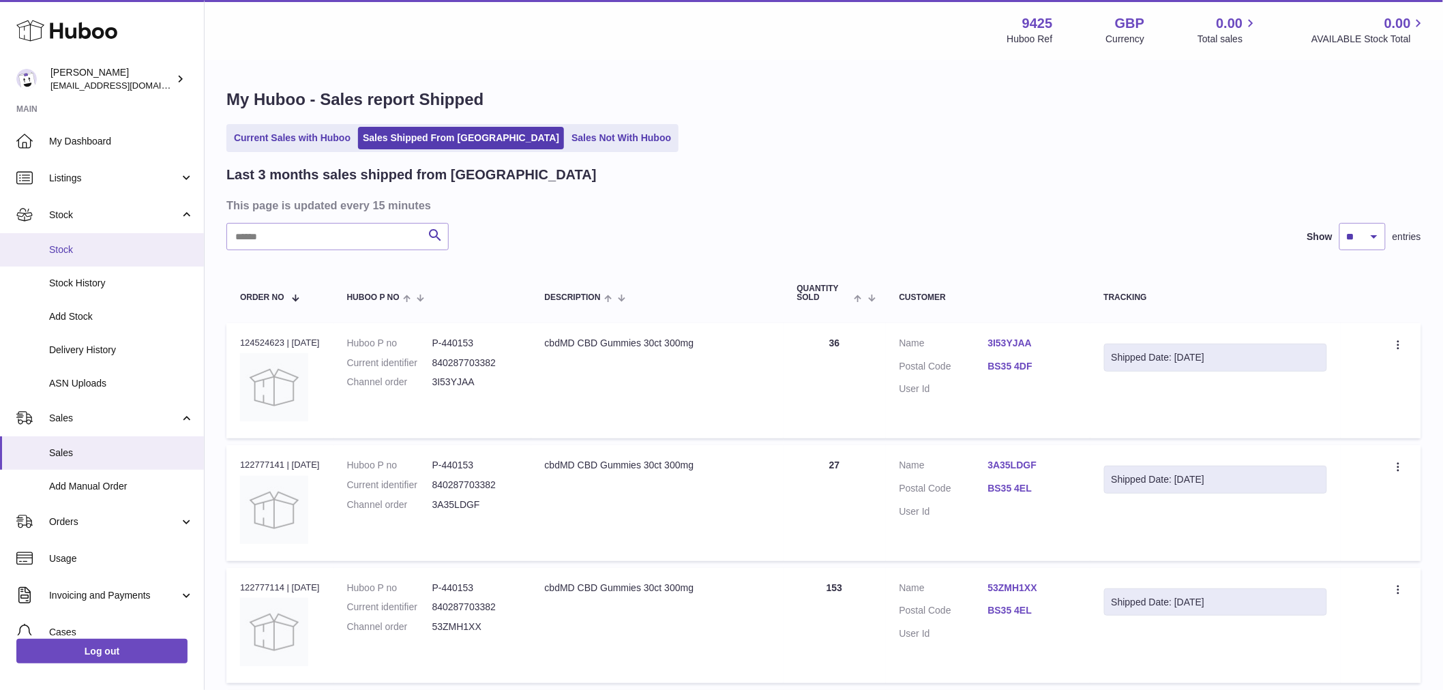
click at [102, 250] on span "Stock" at bounding box center [121, 249] width 145 height 13
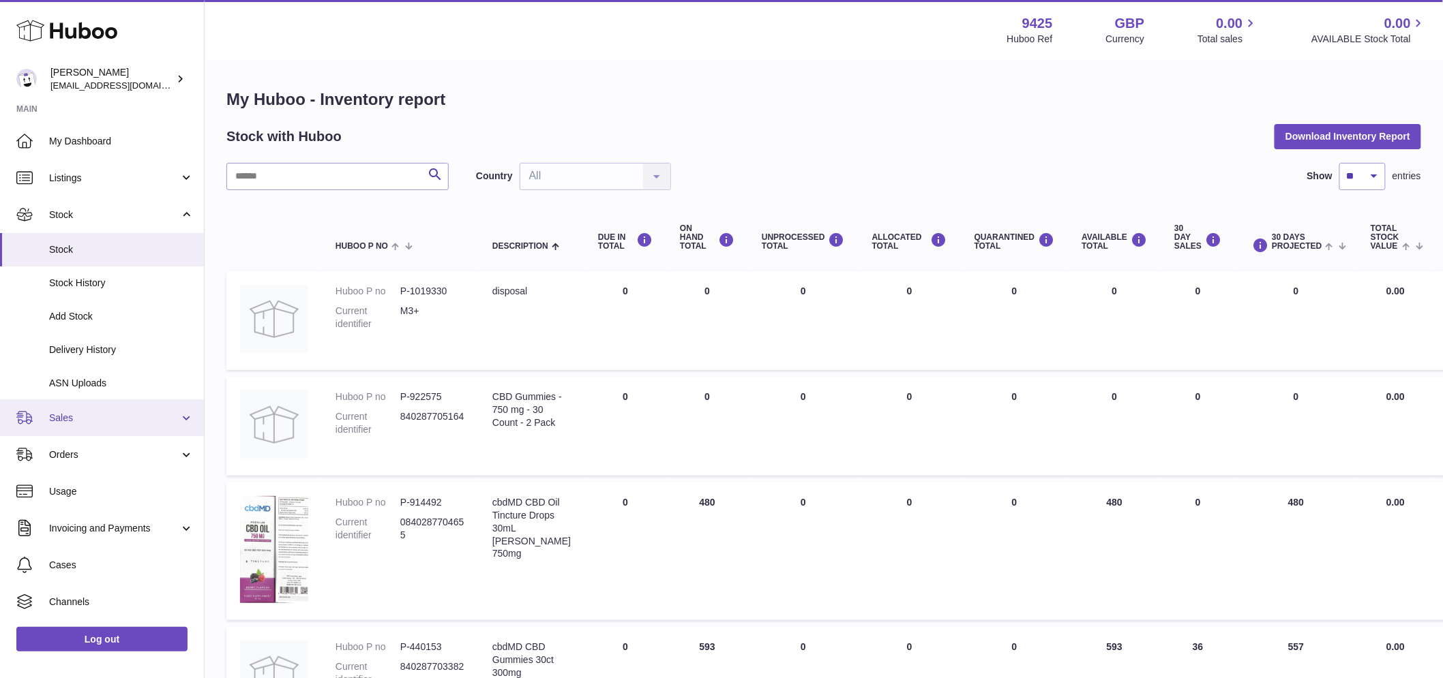
click at [86, 423] on span "Sales" at bounding box center [114, 418] width 130 height 13
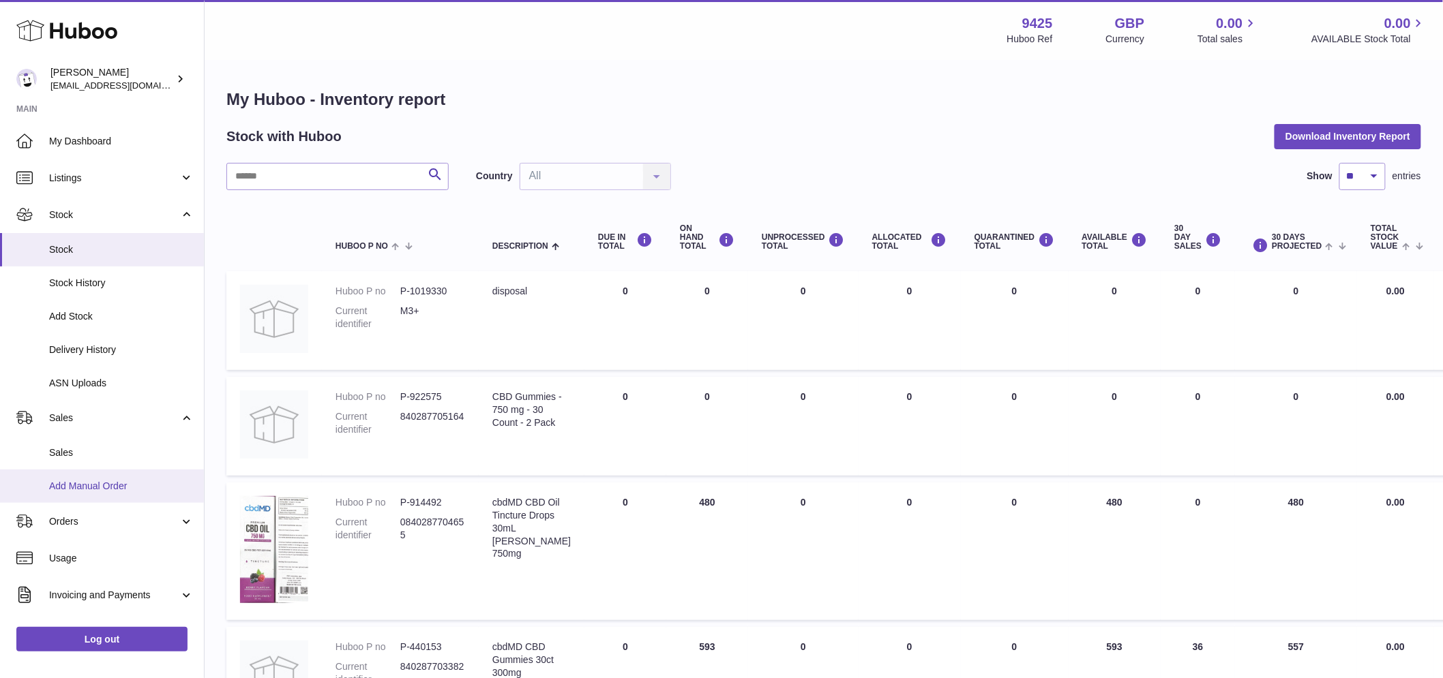
click at [78, 487] on span "Add Manual Order" at bounding box center [121, 486] width 145 height 13
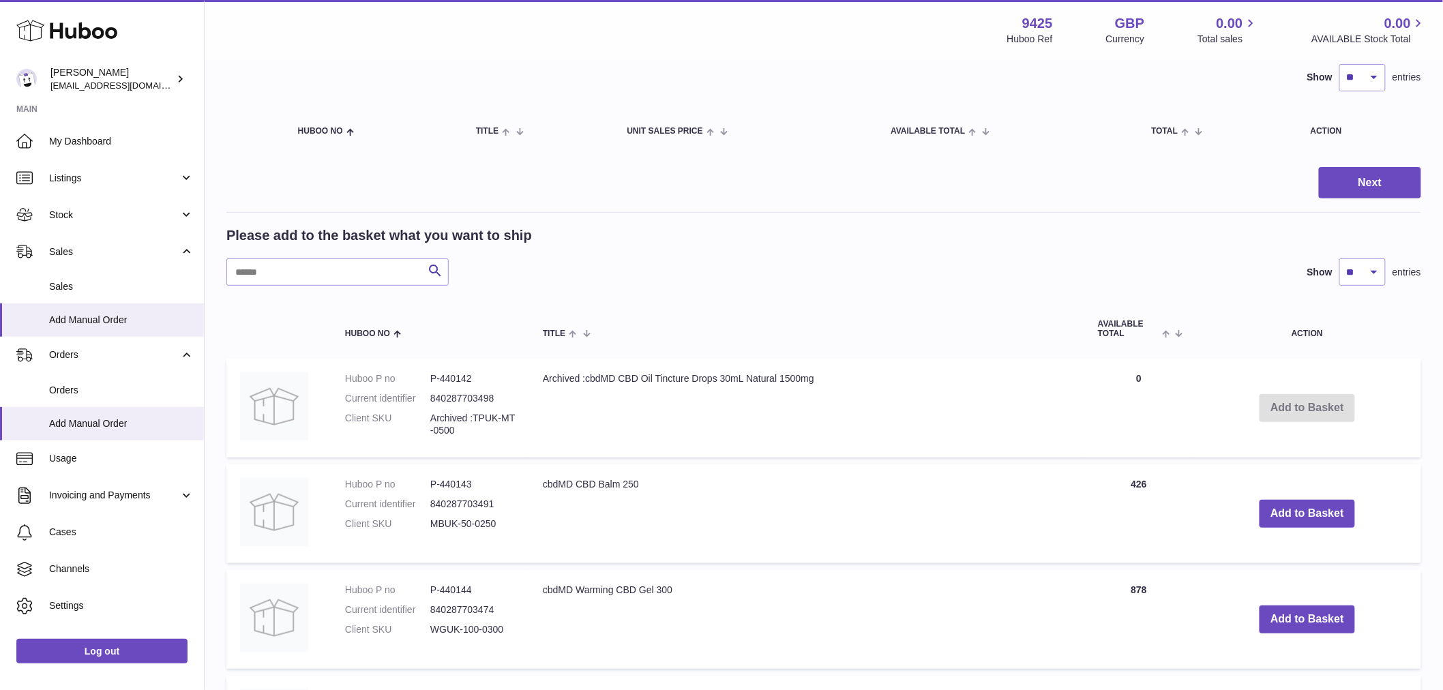
scroll to position [303, 0]
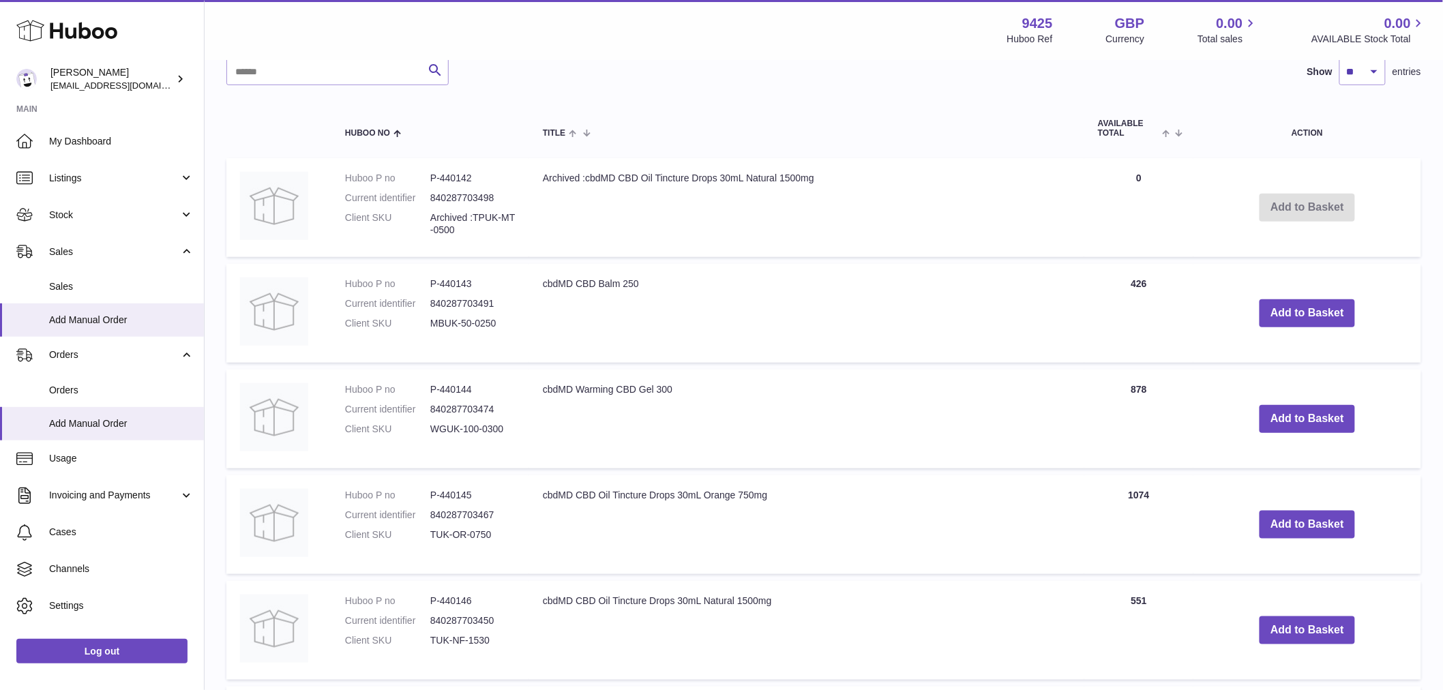
drag, startPoint x: 1157, startPoint y: 278, endPoint x: 1116, endPoint y: 292, distance: 43.1
click at [1116, 292] on td "Quantity 426" at bounding box center [1138, 313] width 109 height 99
click at [1280, 315] on button "Add to Basket" at bounding box center [1306, 313] width 95 height 28
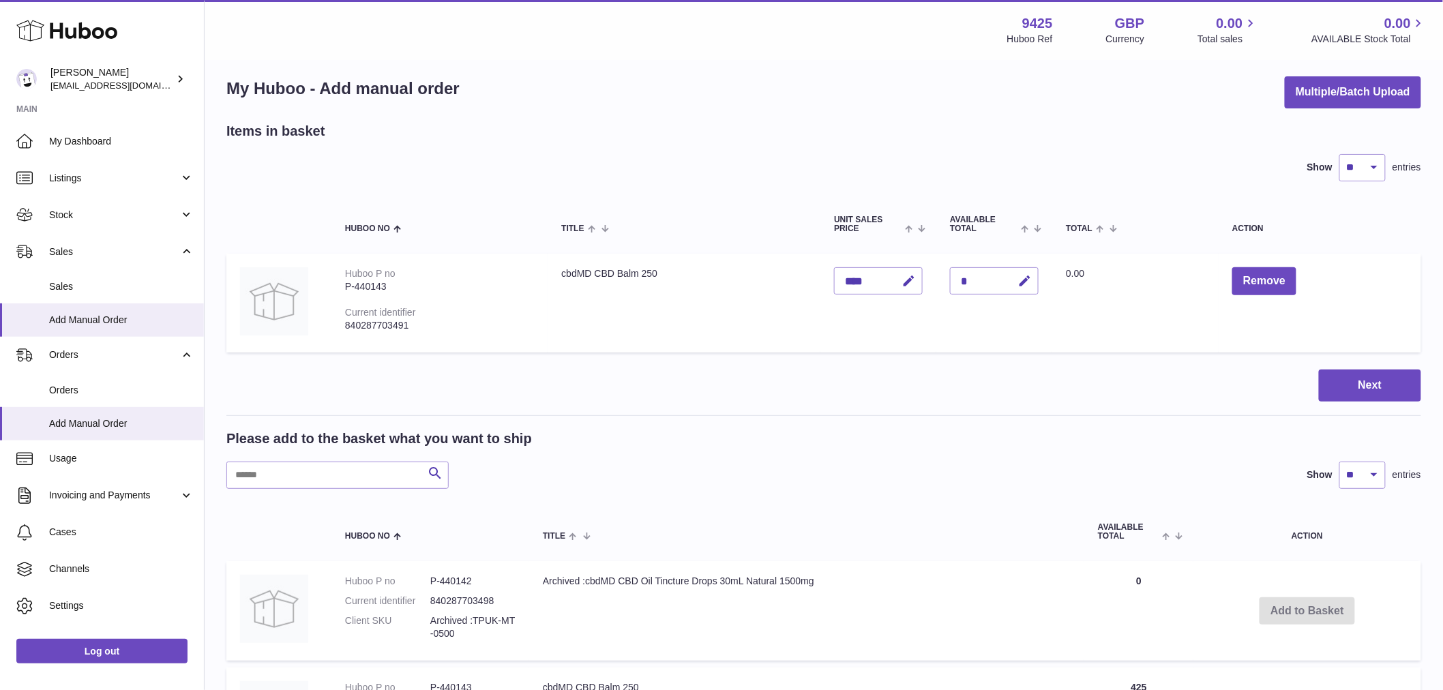
scroll to position [0, 0]
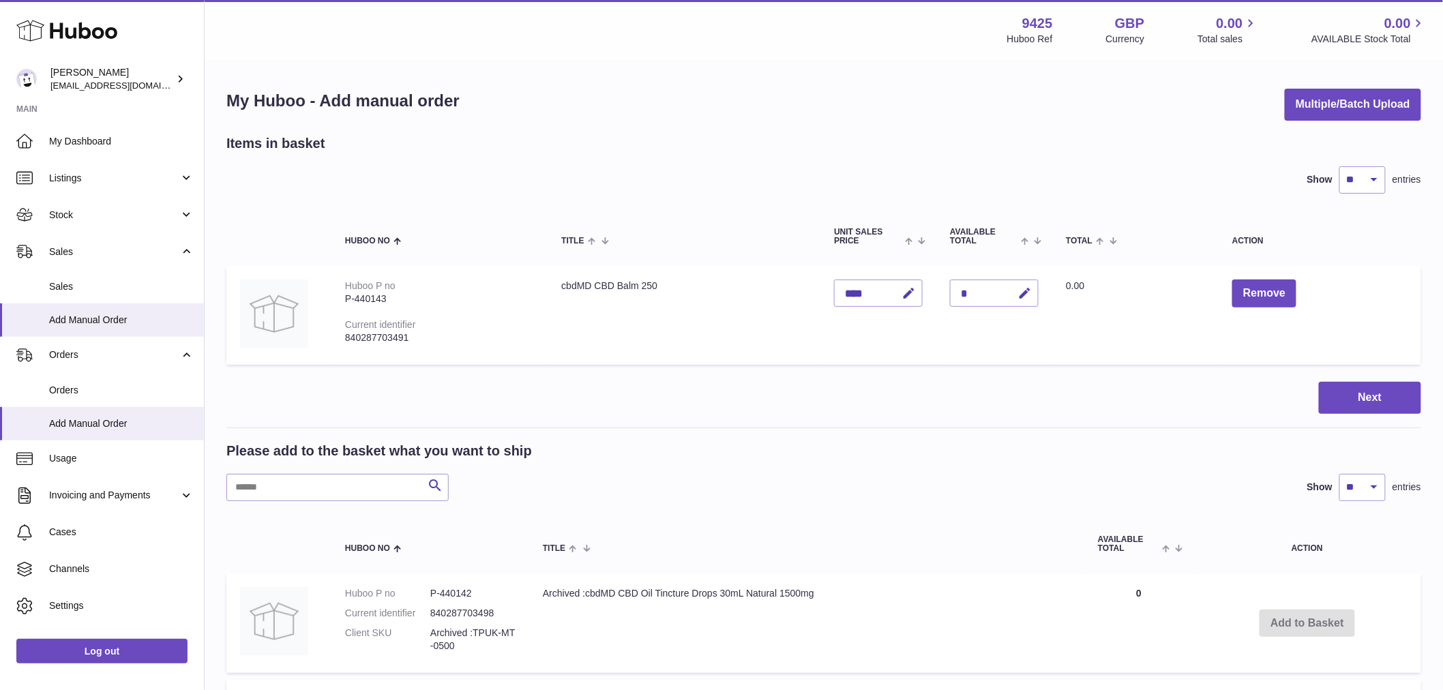
click at [1002, 291] on div "*" at bounding box center [994, 293] width 89 height 27
click at [1016, 292] on div "*" at bounding box center [994, 293] width 89 height 27
click at [1031, 295] on icon "button" at bounding box center [1024, 293] width 14 height 14
drag, startPoint x: 997, startPoint y: 291, endPoint x: 930, endPoint y: 289, distance: 67.5
click at [930, 289] on tr "Huboo P no P-440143 Current identifier 840287703491 cbdMD CBD Balm 250 Unit Sal…" at bounding box center [823, 315] width 1194 height 99
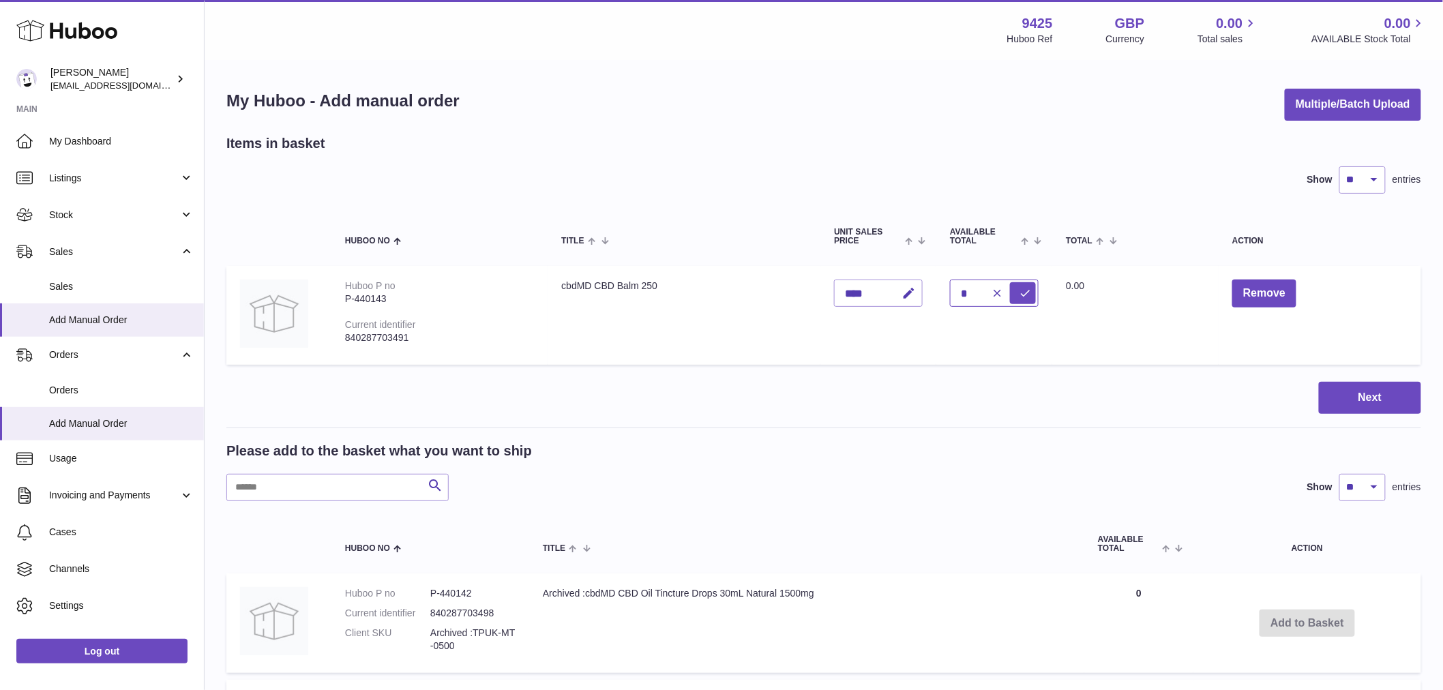
click at [985, 295] on input "*" at bounding box center [994, 293] width 89 height 27
type input "*"
click at [1010, 282] on button "submit" at bounding box center [1023, 293] width 26 height 22
click at [999, 291] on button "button" at bounding box center [995, 293] width 26 height 22
type input "*"
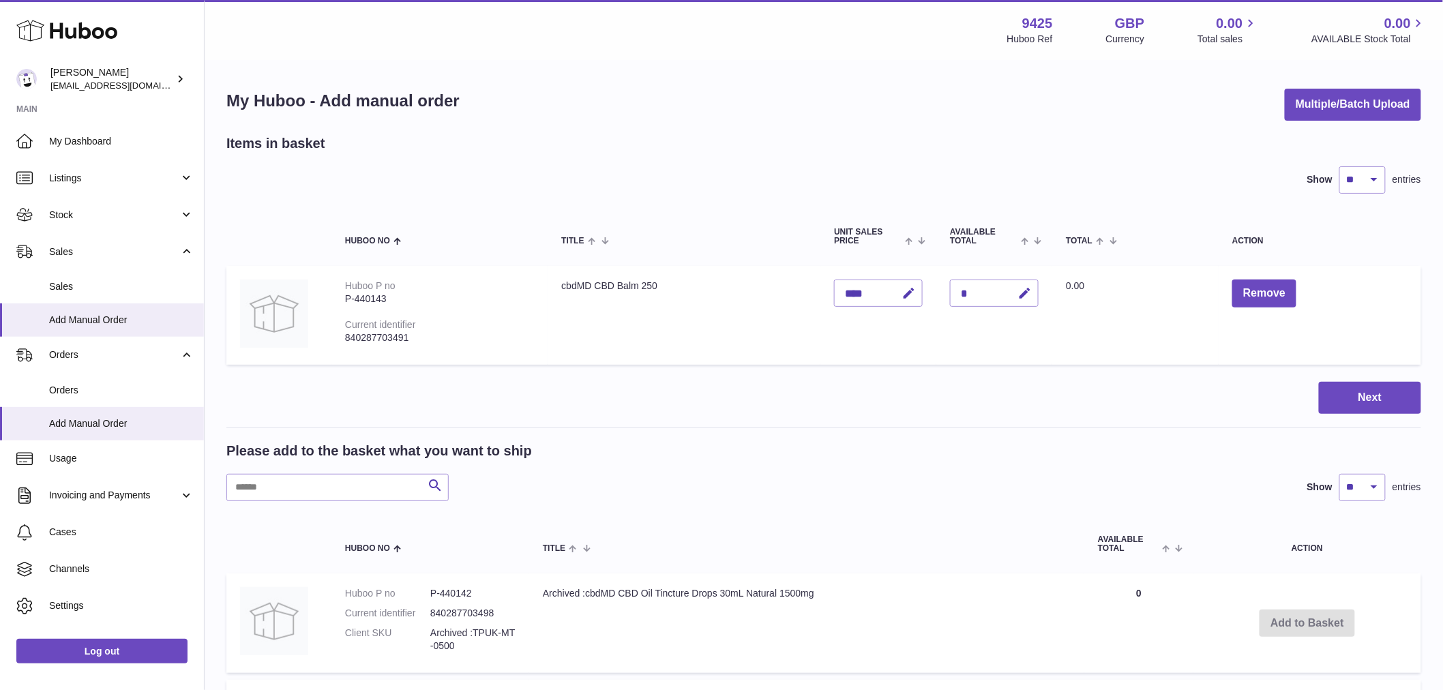
click at [1003, 293] on div "*" at bounding box center [994, 293] width 89 height 27
click at [1014, 293] on div "*" at bounding box center [994, 293] width 89 height 27
drag, startPoint x: 997, startPoint y: 294, endPoint x: 983, endPoint y: 293, distance: 13.7
click at [995, 294] on div "*" at bounding box center [994, 293] width 89 height 27
click at [980, 293] on div "*" at bounding box center [994, 293] width 89 height 27
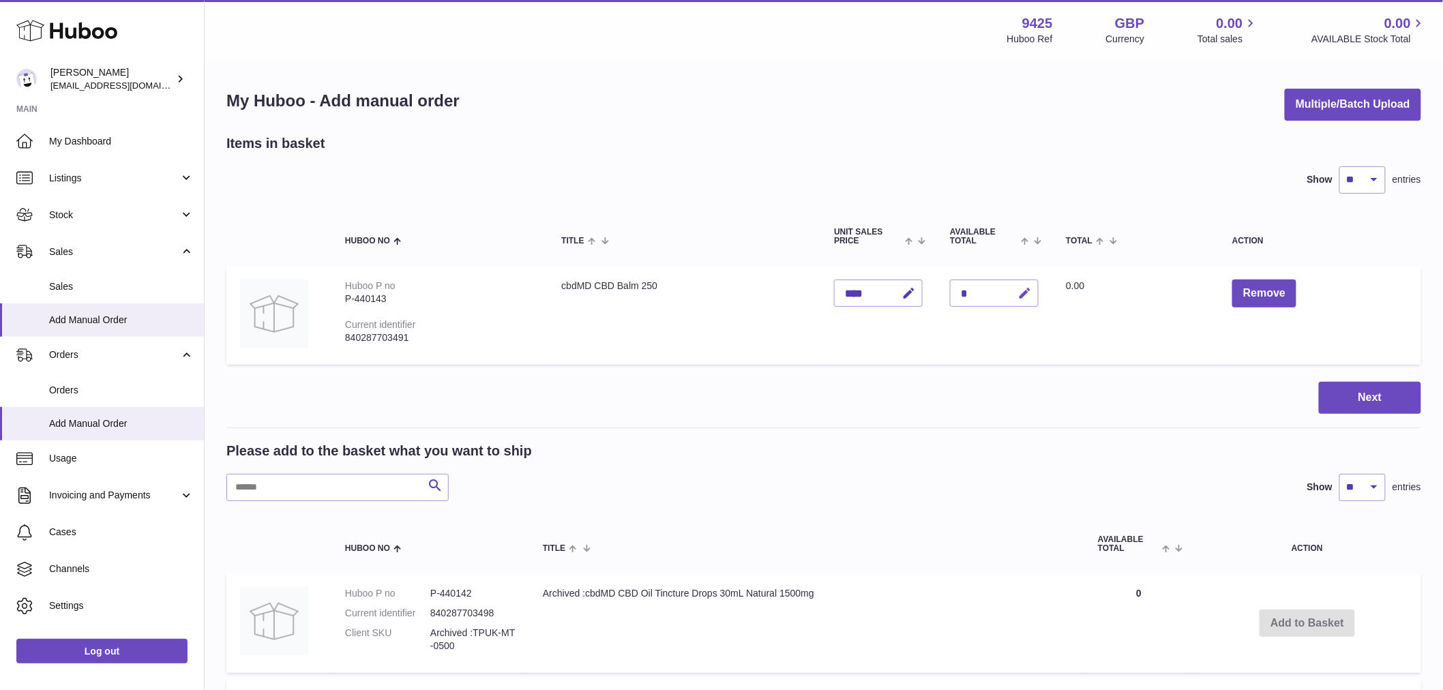
click at [1031, 290] on icon "button" at bounding box center [1024, 293] width 14 height 14
click at [994, 290] on button "button" at bounding box center [995, 293] width 26 height 22
click at [1245, 301] on button "Remove" at bounding box center [1264, 294] width 64 height 28
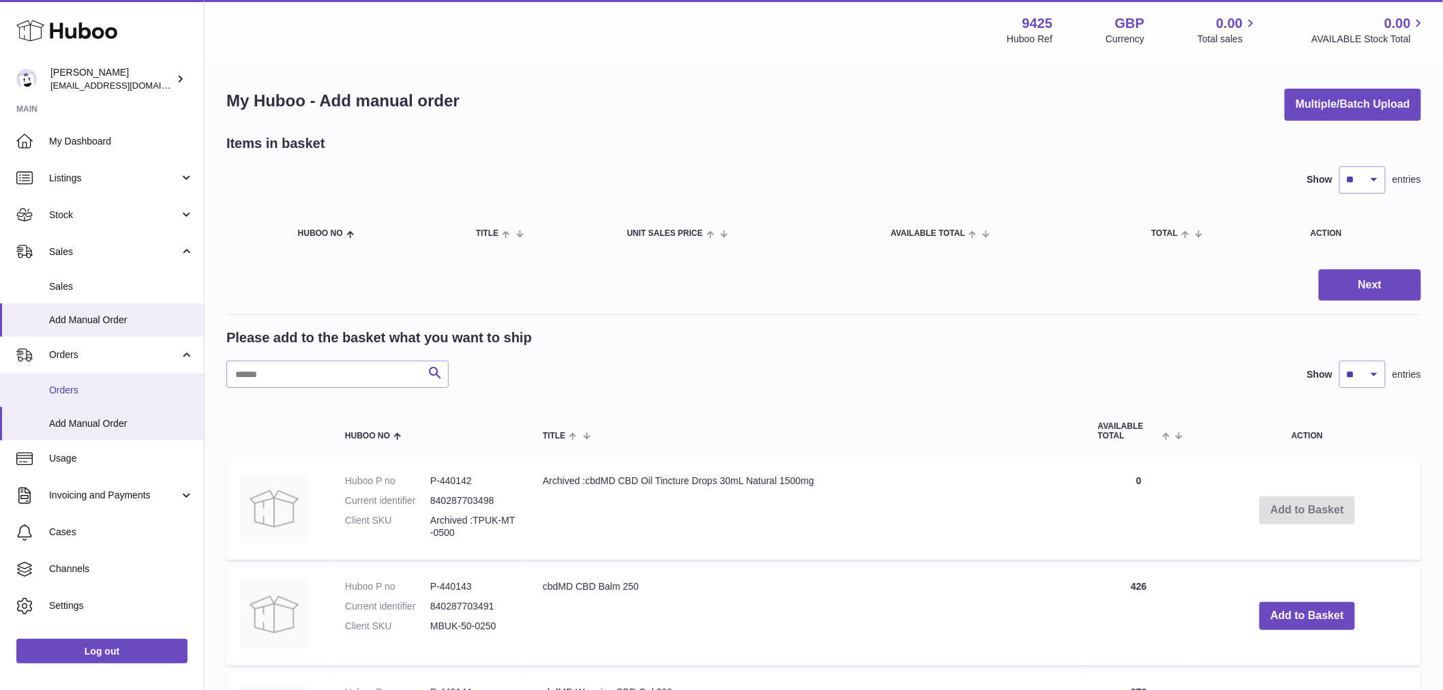
click at [76, 384] on span "Orders" at bounding box center [121, 390] width 145 height 13
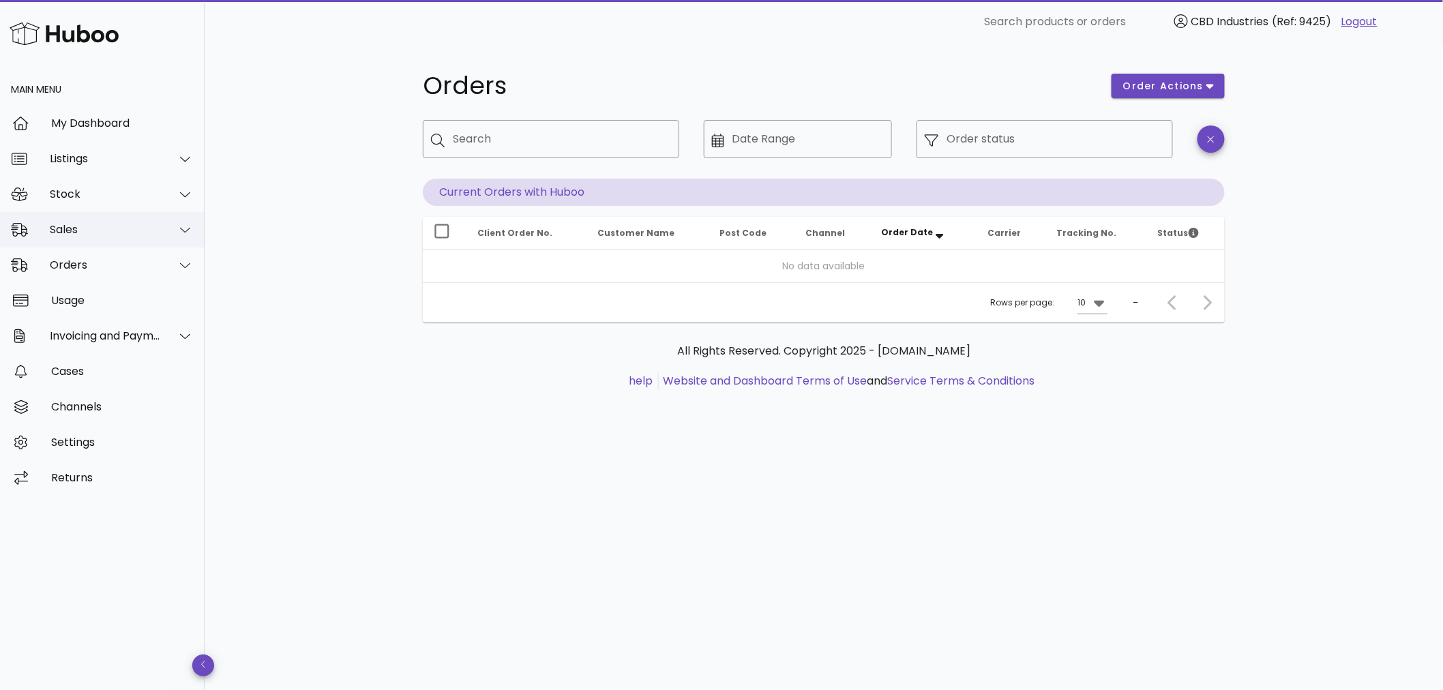
click at [85, 229] on div "Sales" at bounding box center [105, 229] width 111 height 13
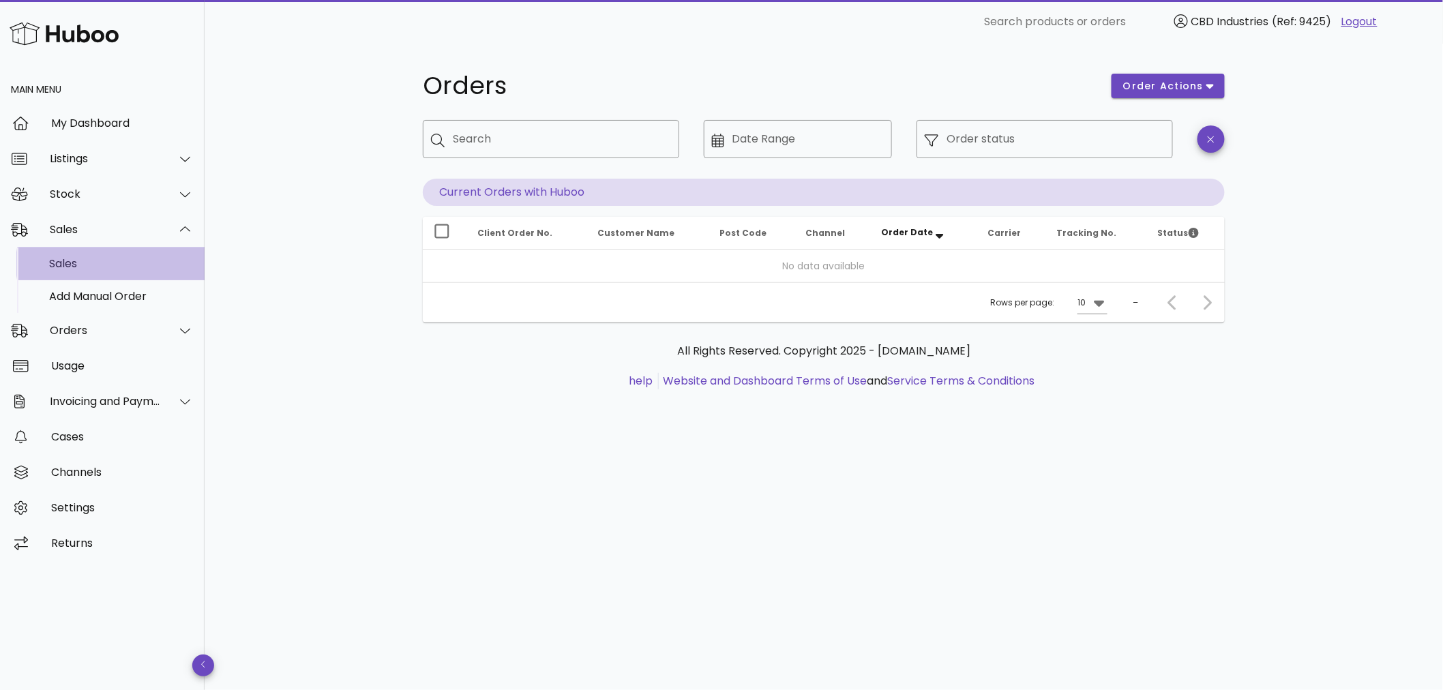
click at [73, 267] on div "Sales" at bounding box center [121, 263] width 145 height 13
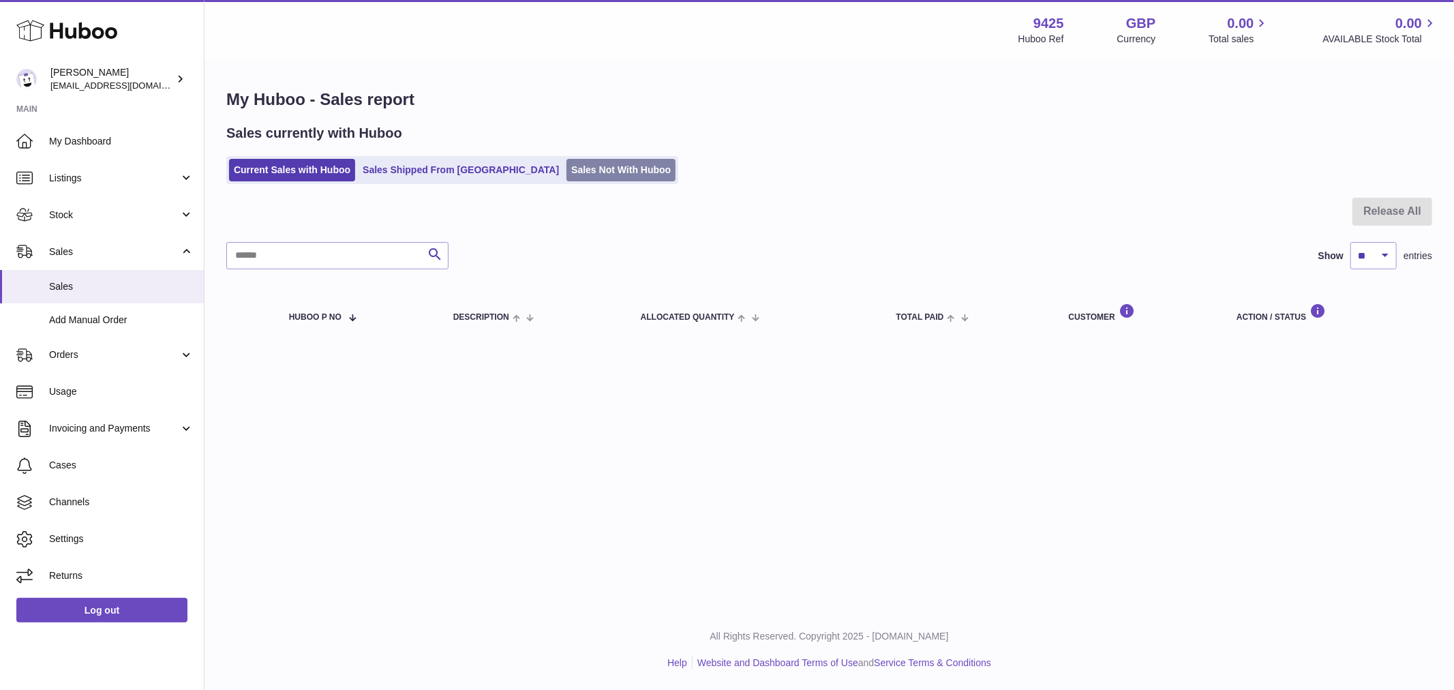
click at [578, 170] on link "Sales Not With Huboo" at bounding box center [621, 170] width 109 height 22
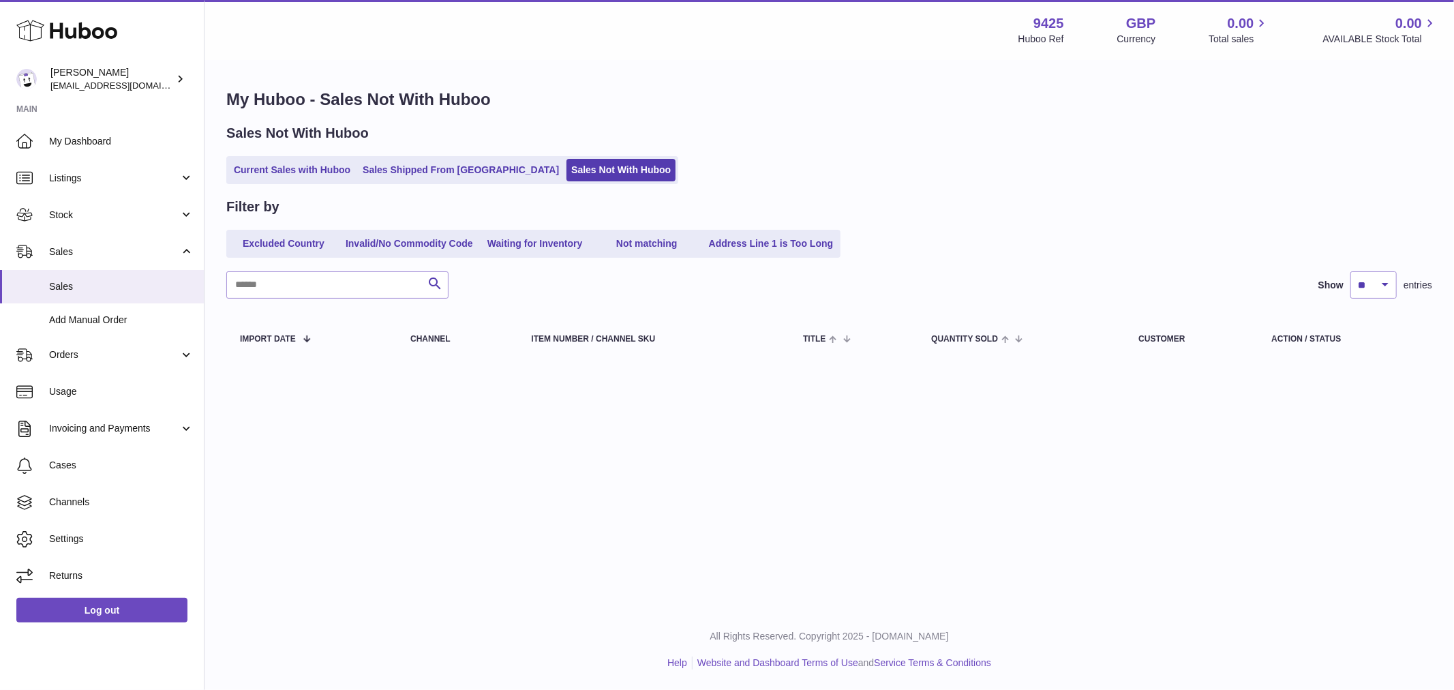
drag, startPoint x: 1255, startPoint y: 358, endPoint x: 1277, endPoint y: 367, distance: 23.5
click at [1256, 359] on table "Import date Channel Item Number / Channel SKU Title Quantity Sold Customer Acti…" at bounding box center [829, 338] width 1206 height 52
click at [1282, 369] on div "My Huboo - Sales Not With Huboo Sales Not With Huboo Current Sales with Huboo S…" at bounding box center [830, 226] width 1250 height 330
click at [1291, 368] on div "My Huboo - Sales Not With Huboo Sales Not With Huboo Current Sales with Huboo S…" at bounding box center [830, 226] width 1250 height 330
click at [1300, 378] on div "My Huboo - Sales Not With Huboo Sales Not With Huboo Current Sales with Huboo S…" at bounding box center [830, 226] width 1250 height 330
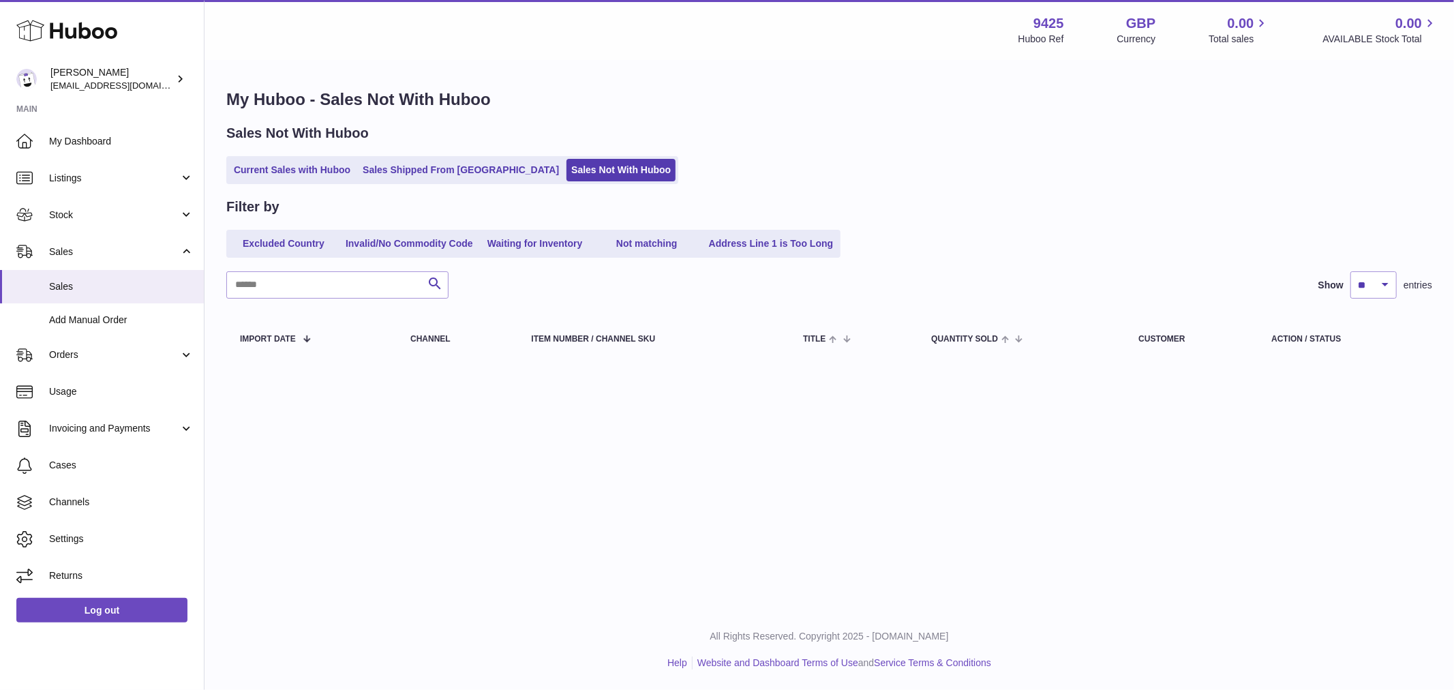
click at [1304, 380] on div "My Huboo - Sales Not With Huboo Sales Not With Huboo Current Sales with Huboo S…" at bounding box center [830, 226] width 1250 height 330
click at [1308, 383] on div "My Huboo - Sales Not With Huboo Sales Not With Huboo Current Sales with Huboo S…" at bounding box center [830, 226] width 1250 height 330
click at [1311, 383] on div "My Huboo - Sales Not With Huboo Sales Not With Huboo Current Sales with Huboo S…" at bounding box center [830, 226] width 1250 height 330
click at [1312, 383] on div "My Huboo - Sales Not With Huboo Sales Not With Huboo Current Sales with Huboo S…" at bounding box center [830, 226] width 1250 height 330
click at [1313, 380] on div "My Huboo - Sales Not With Huboo Sales Not With Huboo Current Sales with Huboo S…" at bounding box center [830, 226] width 1250 height 330
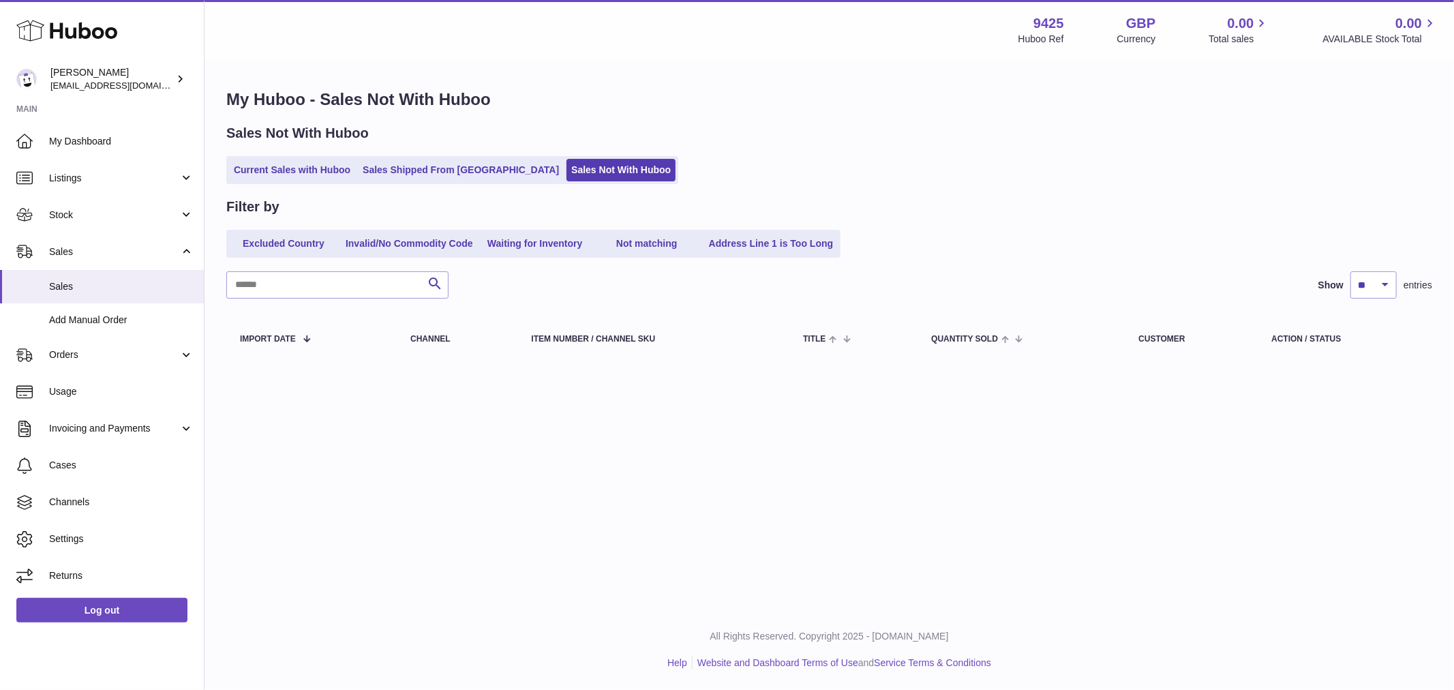
click at [1313, 380] on div "My Huboo - Sales Not With Huboo Sales Not With Huboo Current Sales with Huboo S…" at bounding box center [830, 226] width 1250 height 330
click at [1275, 378] on div "My Huboo - Sales Not With Huboo Sales Not With Huboo Current Sales with Huboo S…" at bounding box center [830, 226] width 1250 height 330
click at [1235, 143] on div "Sales Not With Huboo Current Sales with Huboo Sales Shipped From Huboo Sales No…" at bounding box center [829, 154] width 1206 height 60
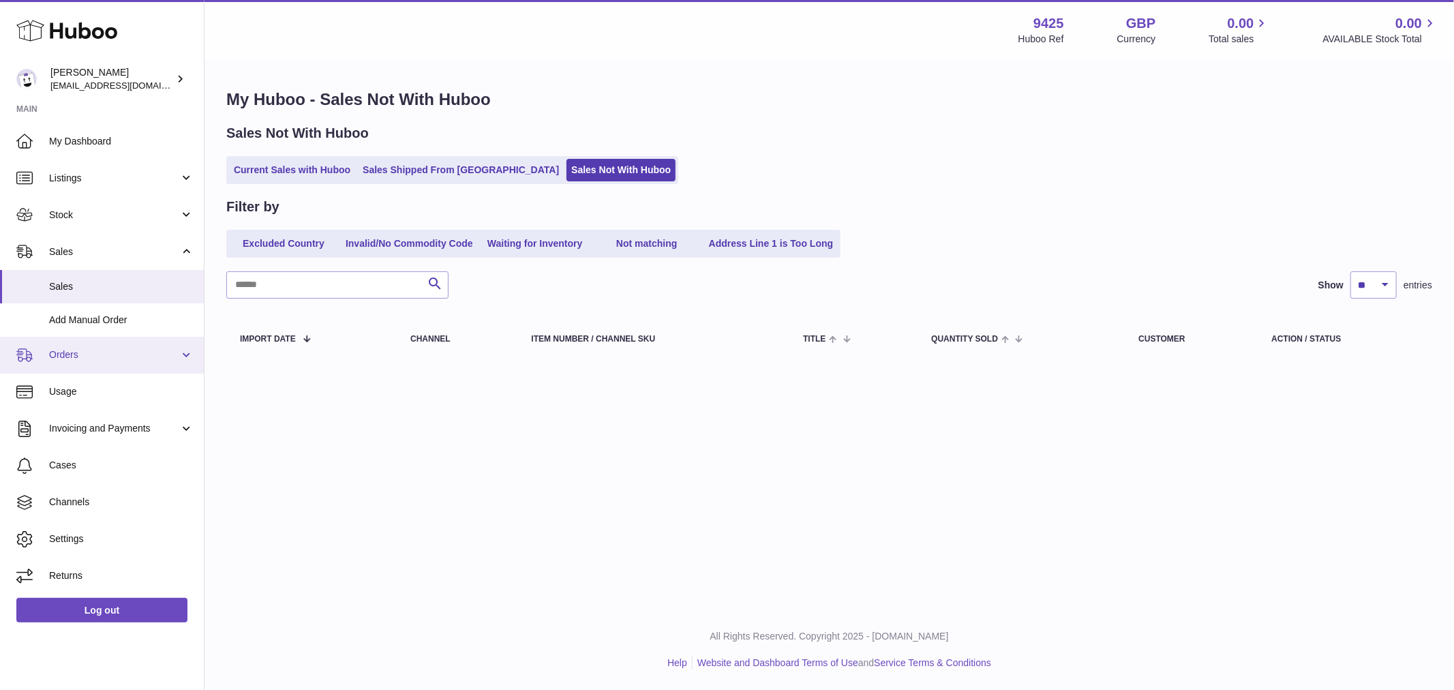
click at [111, 363] on link "Orders" at bounding box center [102, 355] width 204 height 37
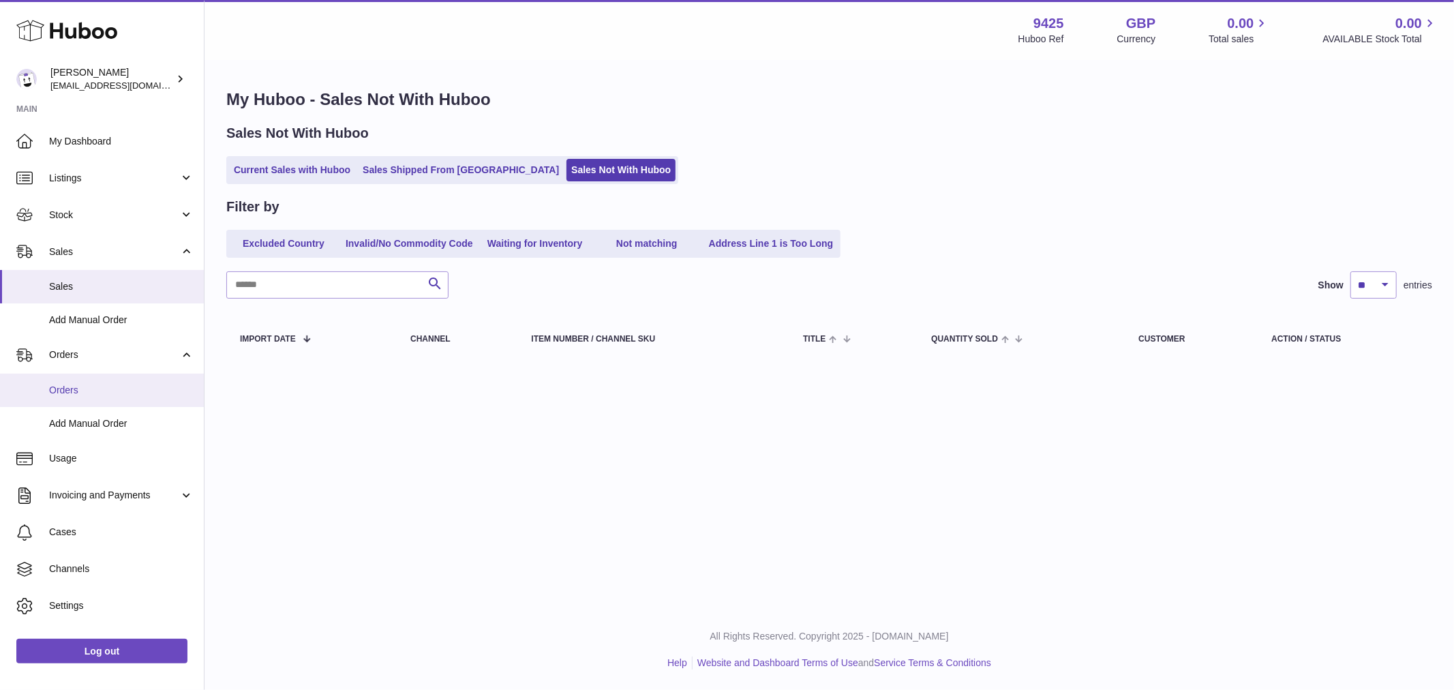
click at [100, 385] on span "Orders" at bounding box center [121, 390] width 145 height 13
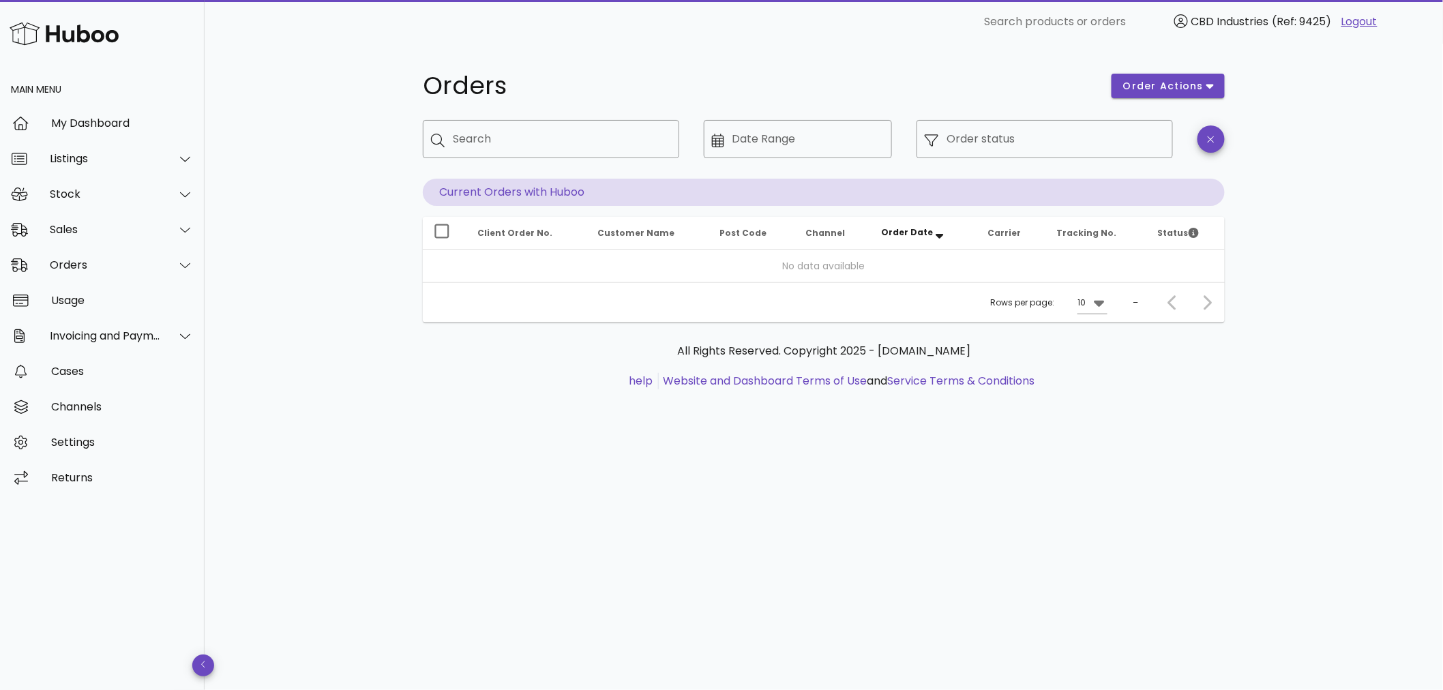
drag, startPoint x: 888, startPoint y: 280, endPoint x: 888, endPoint y: 270, distance: 10.2
click at [888, 274] on td "No data available" at bounding box center [824, 266] width 802 height 33
click at [111, 121] on div "My Dashboard" at bounding box center [122, 123] width 142 height 13
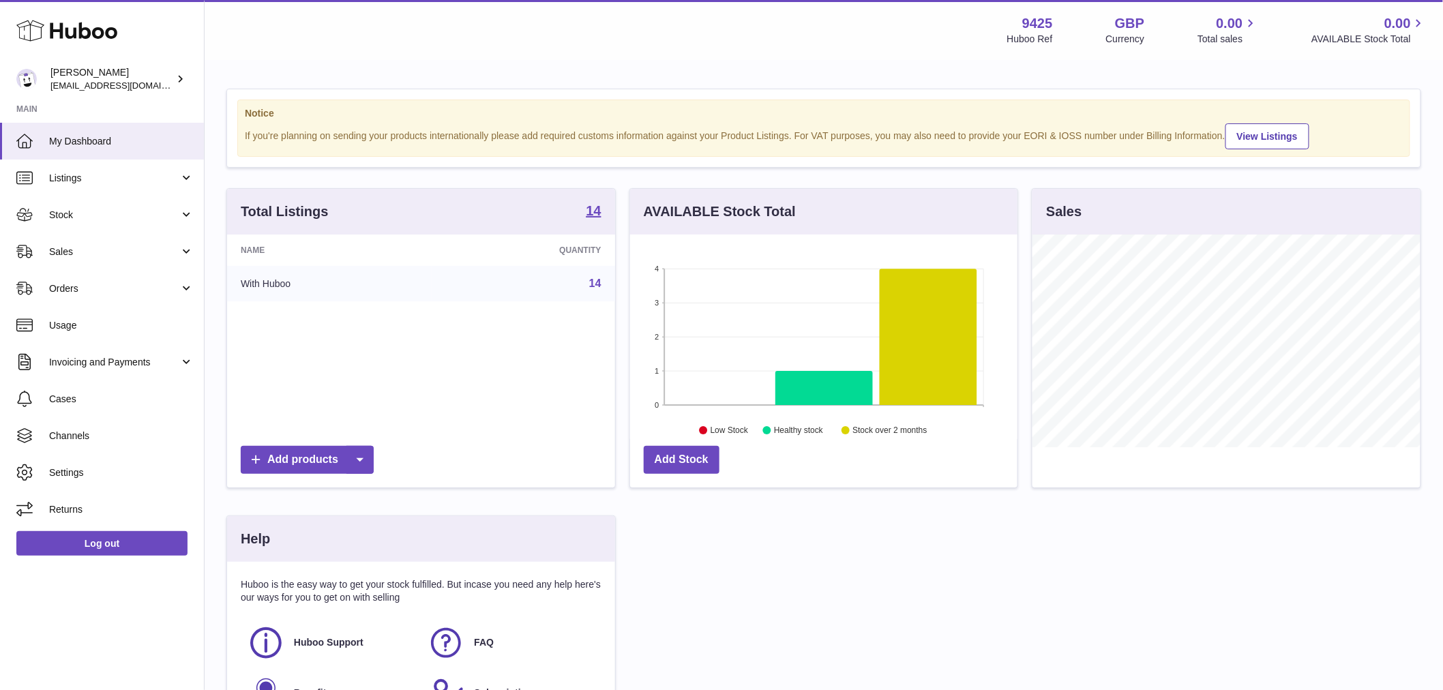
scroll to position [213, 387]
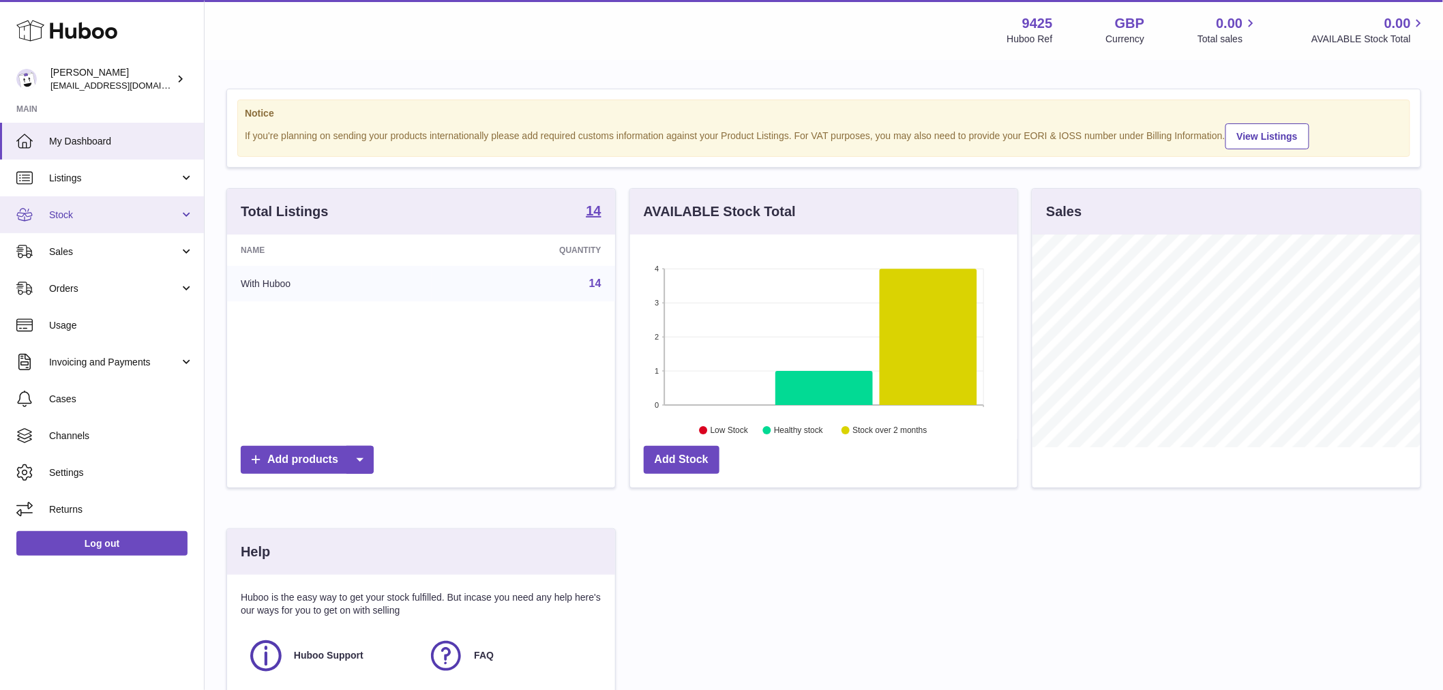
click at [72, 209] on span "Stock" at bounding box center [114, 215] width 130 height 13
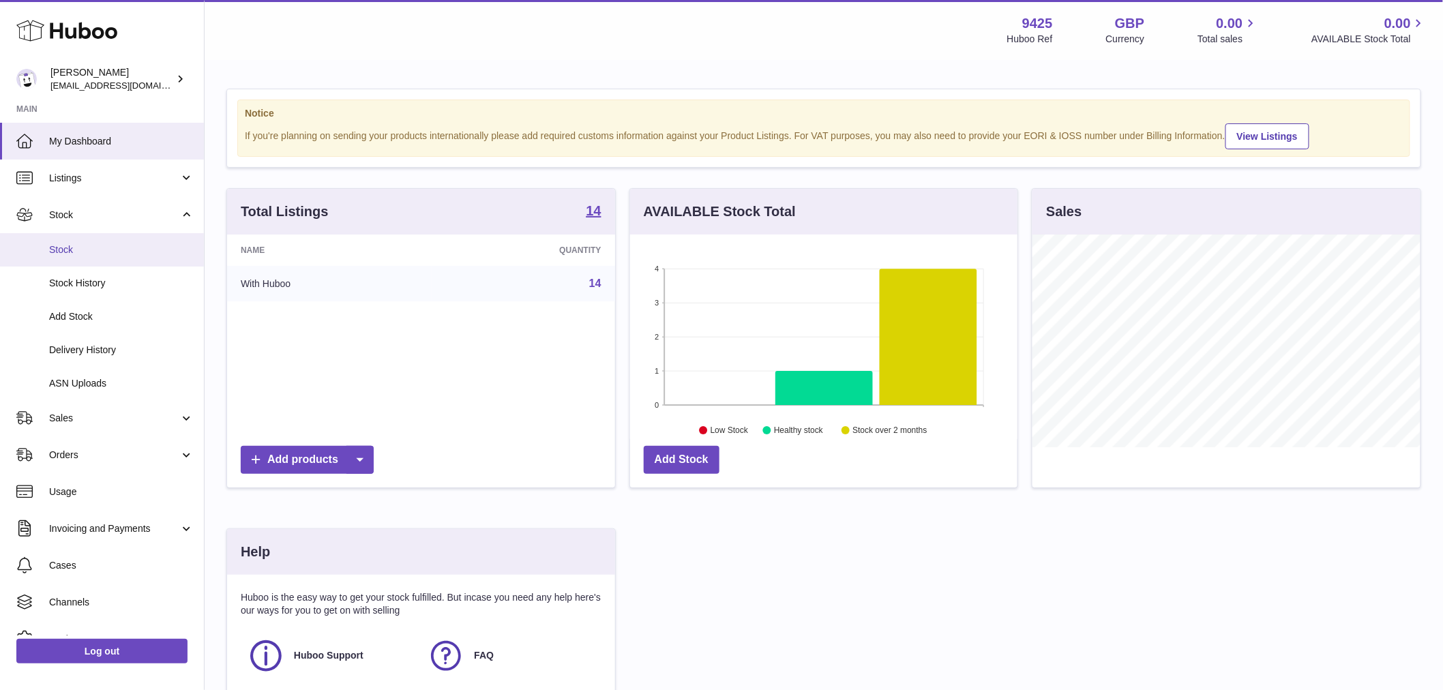
click at [95, 242] on link "Stock" at bounding box center [102, 249] width 204 height 33
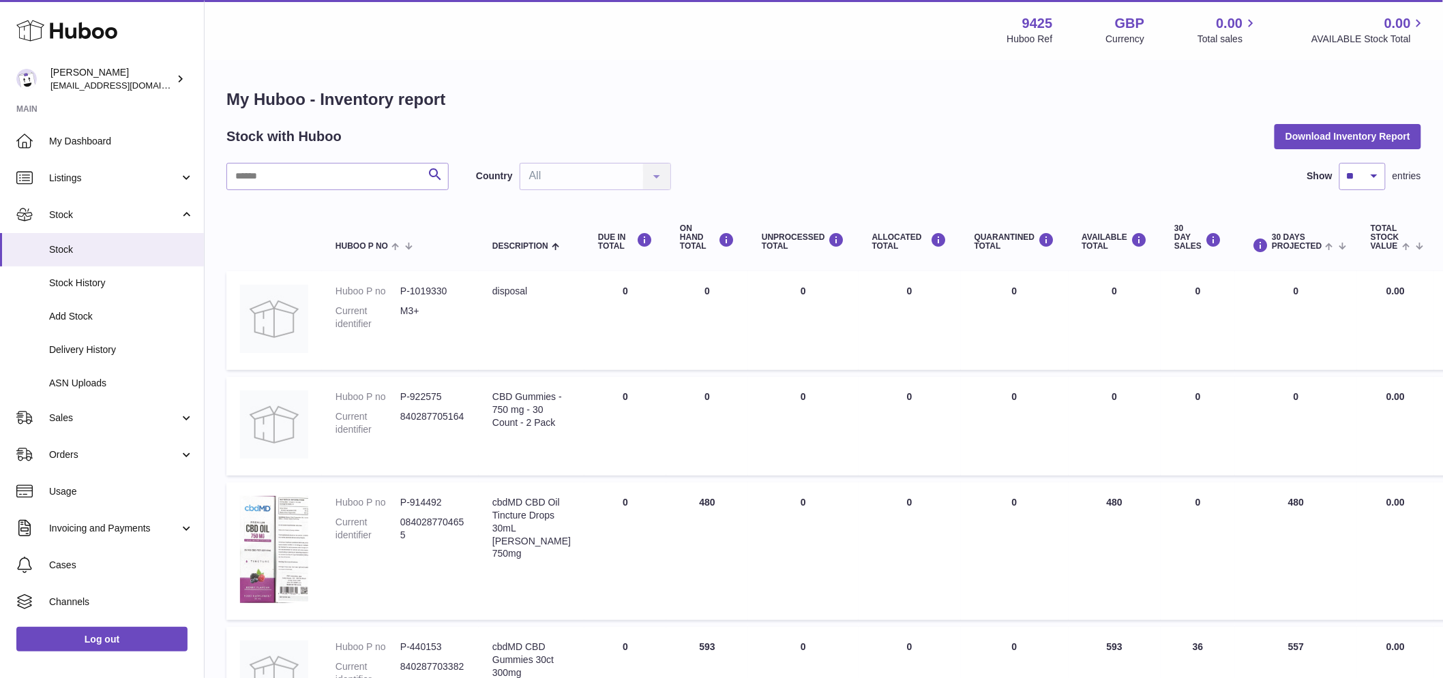
click at [680, 237] on div "ON HAND Total" at bounding box center [707, 237] width 55 height 27
click at [689, 339] on td "ON HAND Total 0" at bounding box center [707, 320] width 82 height 99
click at [781, 237] on div "UNPROCESSED Total" at bounding box center [803, 241] width 83 height 18
click at [776, 310] on td "UNPROCESSED Total 0" at bounding box center [803, 320] width 110 height 99
drag, startPoint x: 874, startPoint y: 213, endPoint x: 890, endPoint y: 225, distance: 19.9
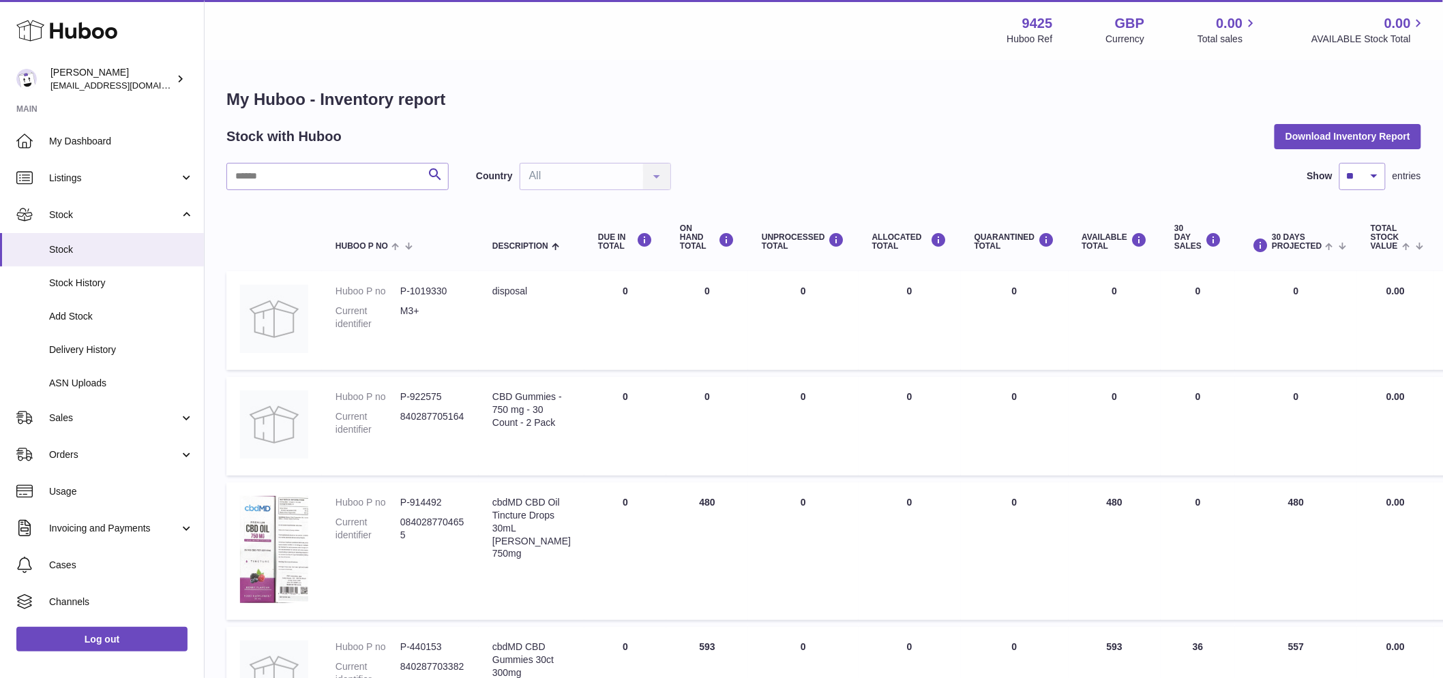
click at [875, 213] on th "ALLOCATED Total" at bounding box center [909, 238] width 102 height 55
click at [915, 394] on td "ALLOCATED Total 0" at bounding box center [909, 426] width 102 height 99
drag, startPoint x: 984, startPoint y: 247, endPoint x: 960, endPoint y: 235, distance: 27.4
click at [974, 235] on div "QUARANTINED Total" at bounding box center [1014, 241] width 80 height 18
click at [1085, 242] on div "AVAILABLE Total" at bounding box center [1114, 241] width 65 height 18
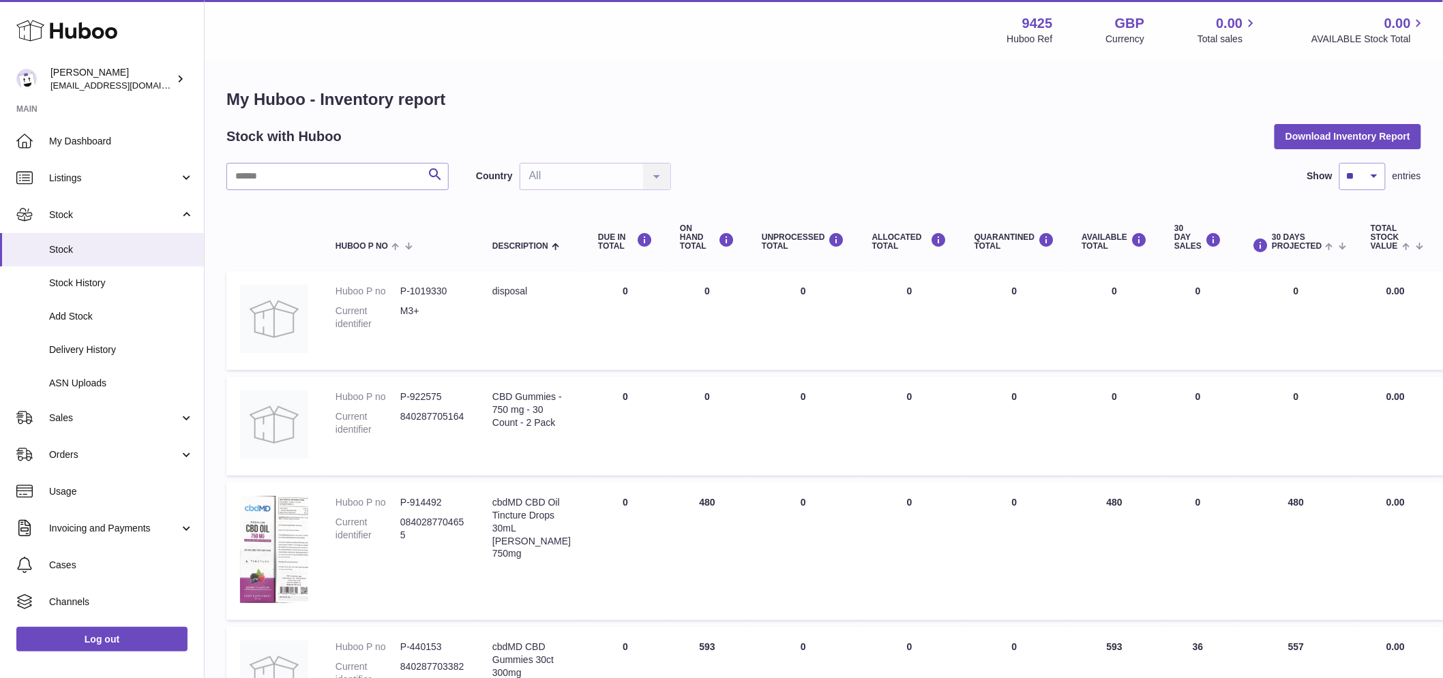
click at [1085, 242] on div "AVAILABLE Total" at bounding box center [1114, 241] width 65 height 18
click at [1174, 236] on div "30 DAY SALES" at bounding box center [1197, 237] width 47 height 27
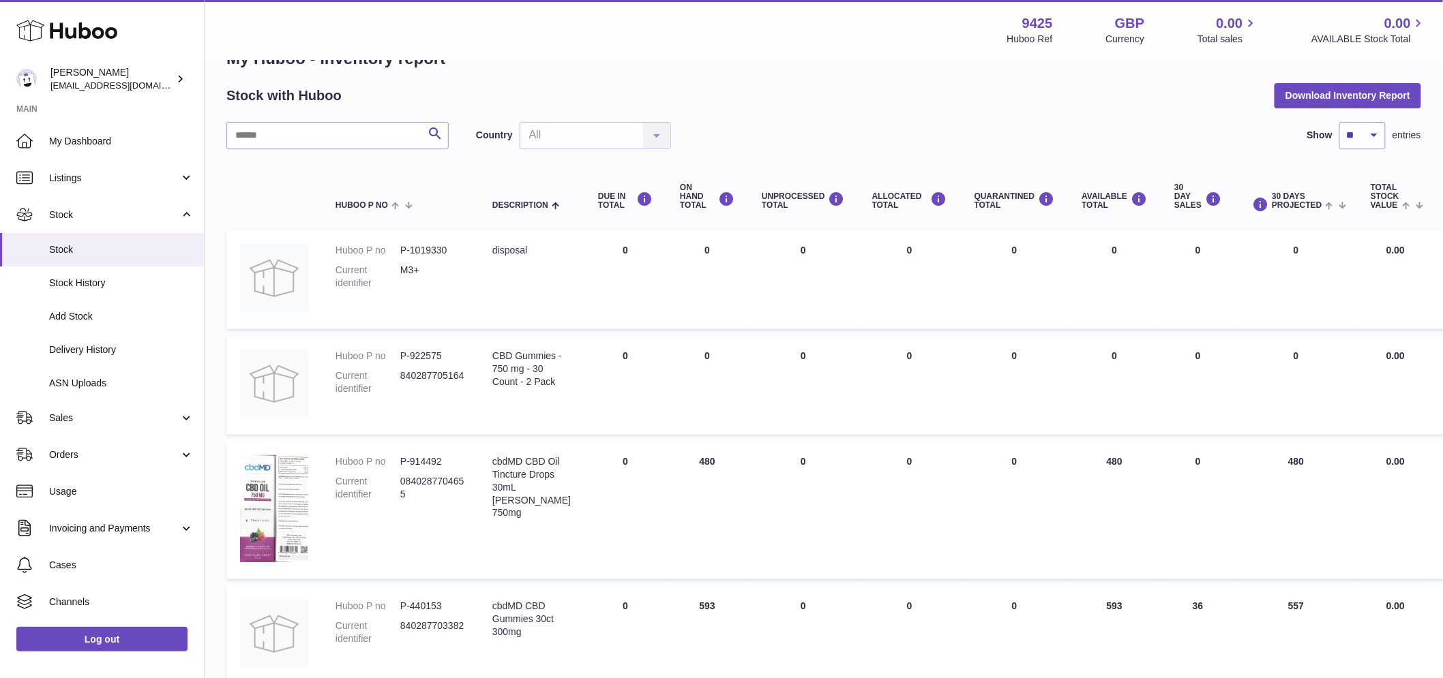
scroll to position [76, 0]
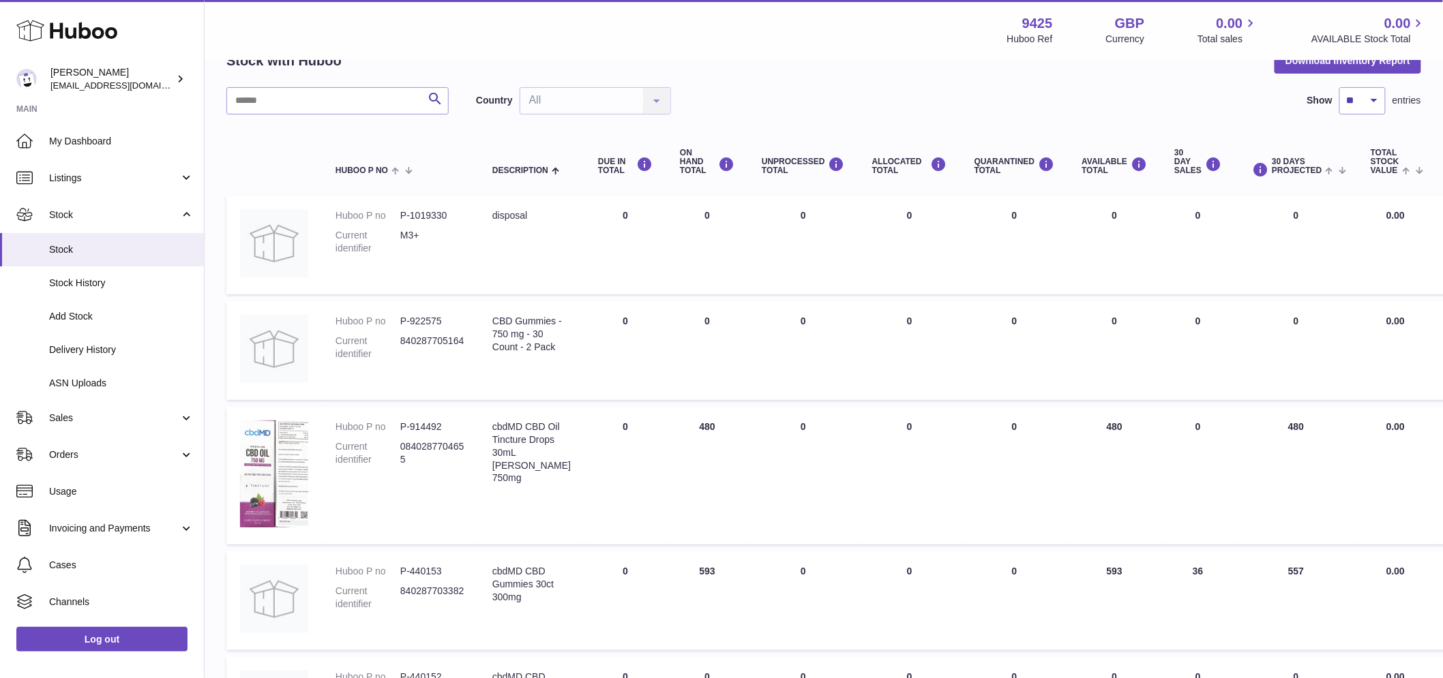
click at [1264, 425] on td "30 DAYS PROJECTED 480" at bounding box center [1296, 476] width 122 height 138
click at [1263, 424] on td "30 DAYS PROJECTED 480" at bounding box center [1296, 476] width 122 height 138
click at [1263, 428] on td "30 DAYS PROJECTED 480" at bounding box center [1296, 476] width 122 height 138
click at [1267, 438] on td "30 DAYS PROJECTED 480" at bounding box center [1296, 476] width 122 height 138
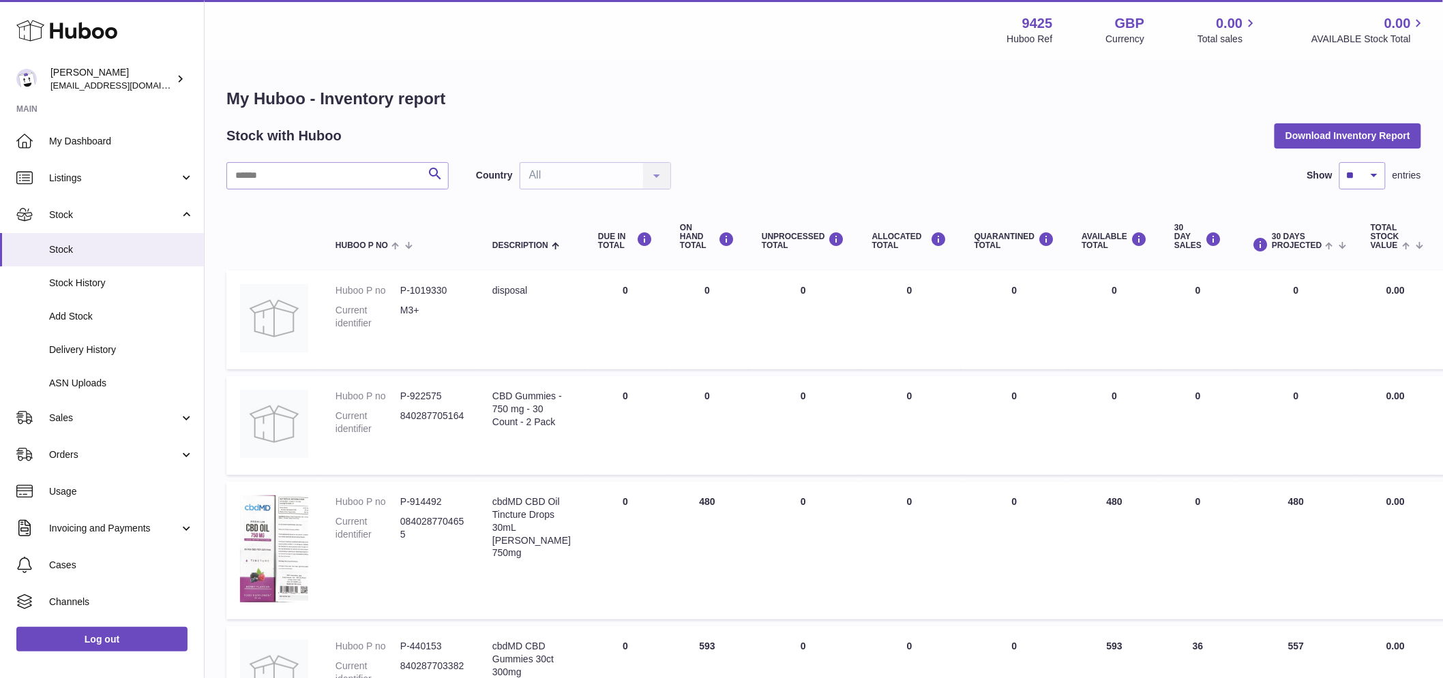
scroll to position [0, 0]
click at [124, 600] on span "Channels" at bounding box center [121, 602] width 145 height 13
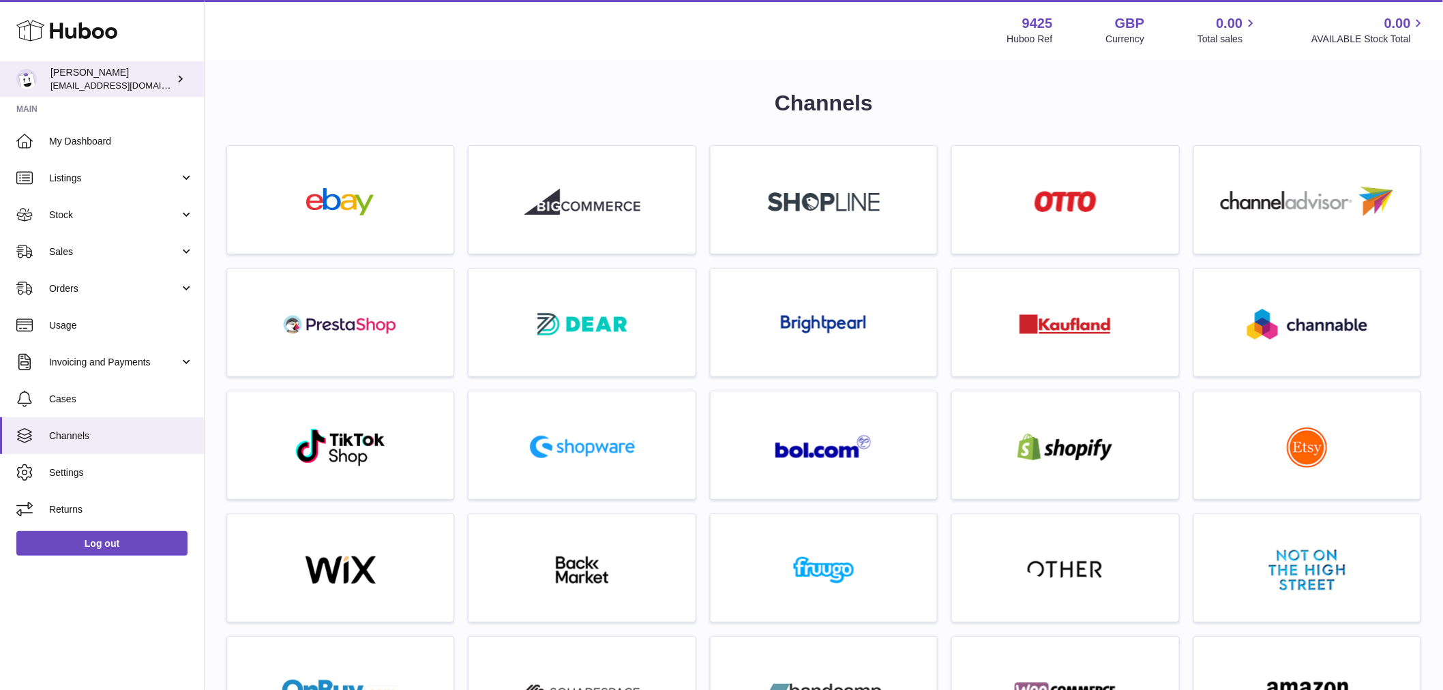
click at [127, 85] on span "[EMAIL_ADDRESS][DOMAIN_NAME]" at bounding box center [125, 85] width 150 height 11
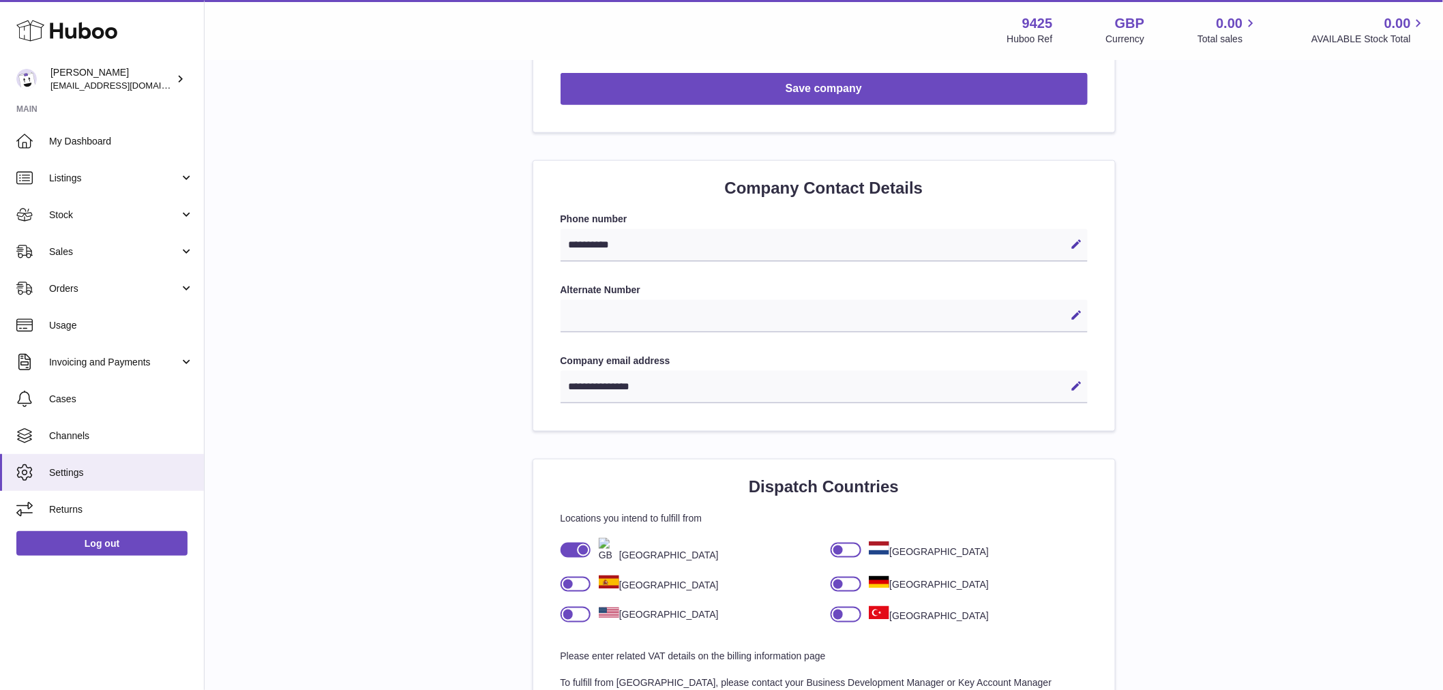
scroll to position [530, 0]
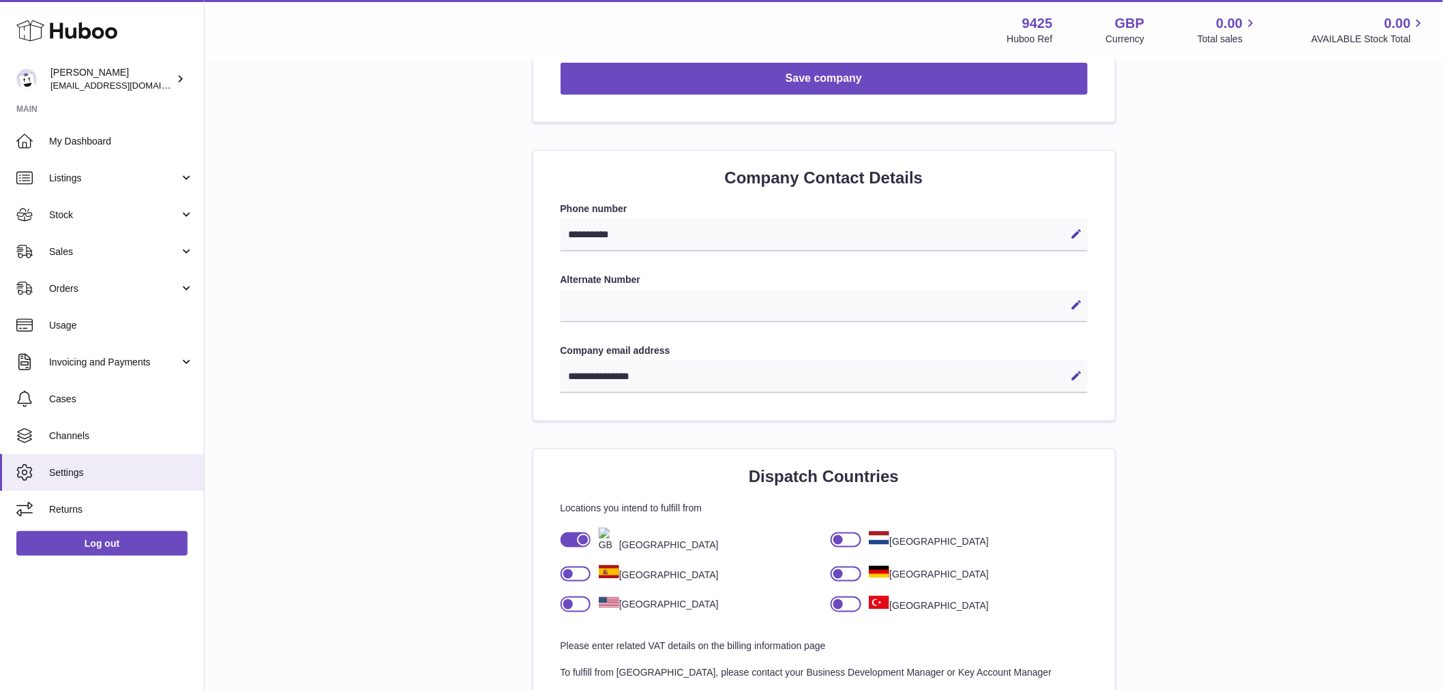
click at [632, 370] on div "**********" at bounding box center [823, 377] width 527 height 33
click at [632, 371] on div "**********" at bounding box center [823, 377] width 527 height 33
drag, startPoint x: 632, startPoint y: 371, endPoint x: 610, endPoint y: 373, distance: 21.9
